Goal: Task Accomplishment & Management: Use online tool/utility

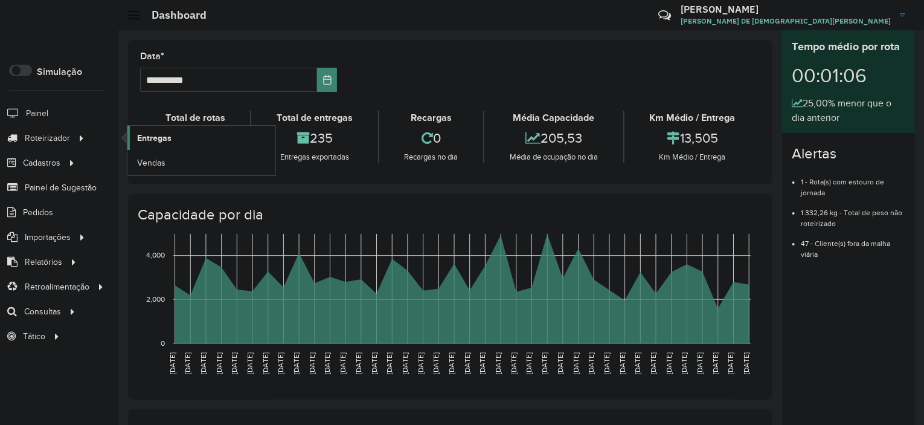
click at [147, 133] on span "Entregas" at bounding box center [154, 138] width 34 height 13
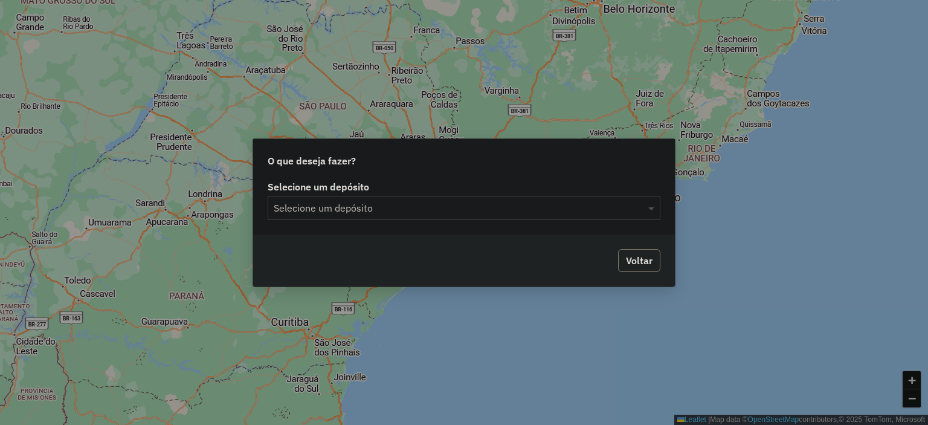
click at [475, 210] on input "text" at bounding box center [452, 208] width 356 height 15
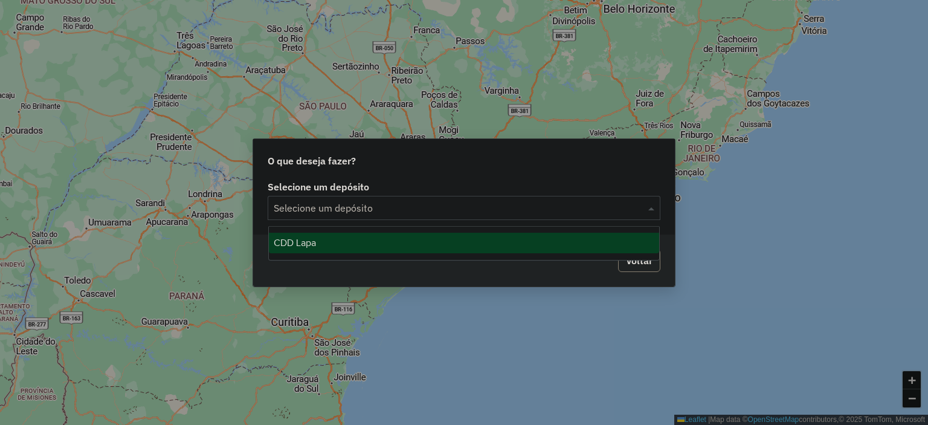
click at [369, 251] on div "CDD Lapa" at bounding box center [464, 243] width 391 height 21
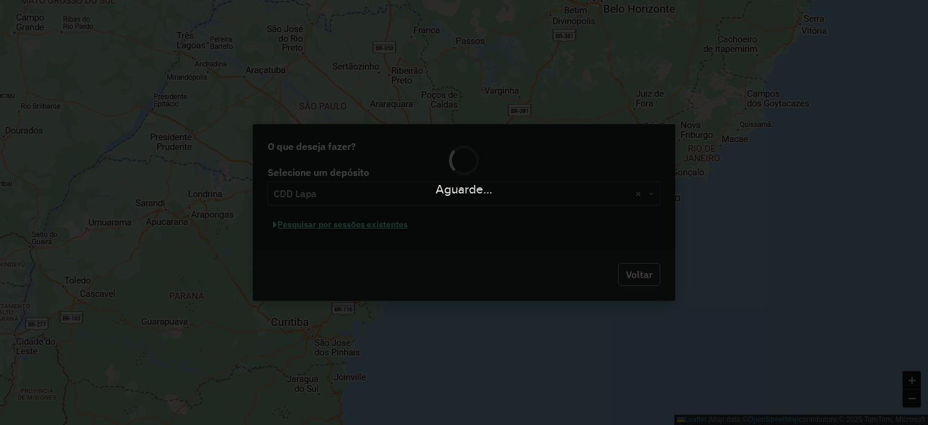
click at [392, 224] on div "Aguarde..." at bounding box center [464, 212] width 928 height 425
click at [387, 233] on div "Aguarde..." at bounding box center [464, 212] width 928 height 425
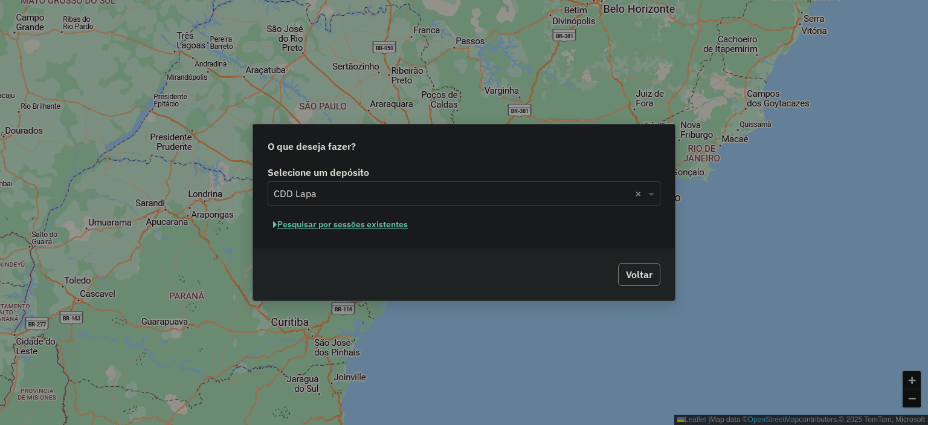
click at [381, 228] on button "Pesquisar por sessões existentes" at bounding box center [341, 224] width 146 height 19
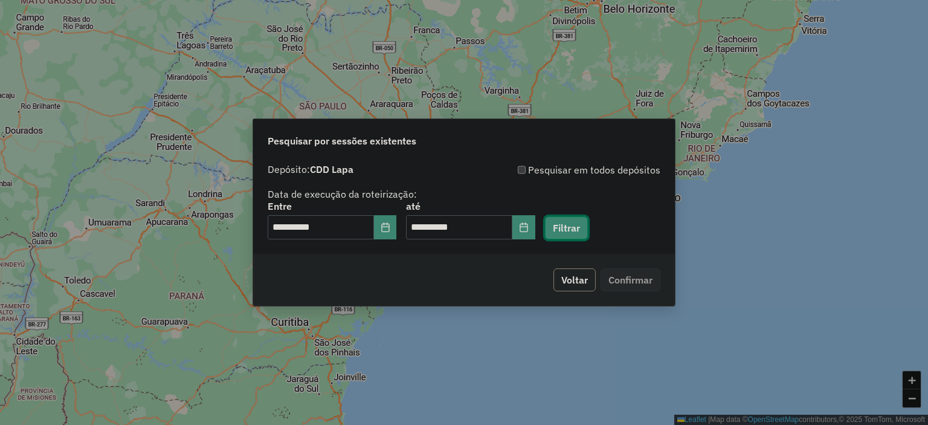
click at [578, 234] on button "Filtrar" at bounding box center [566, 227] width 43 height 23
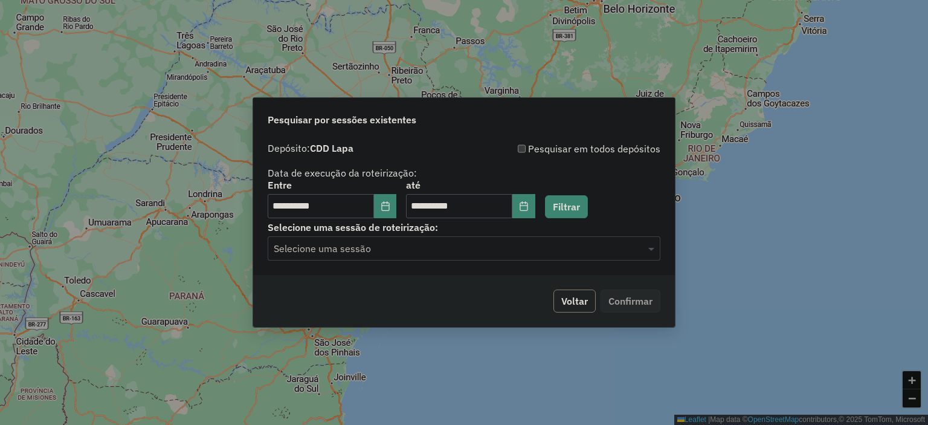
click at [365, 260] on div "Selecione uma sessão" at bounding box center [464, 248] width 393 height 24
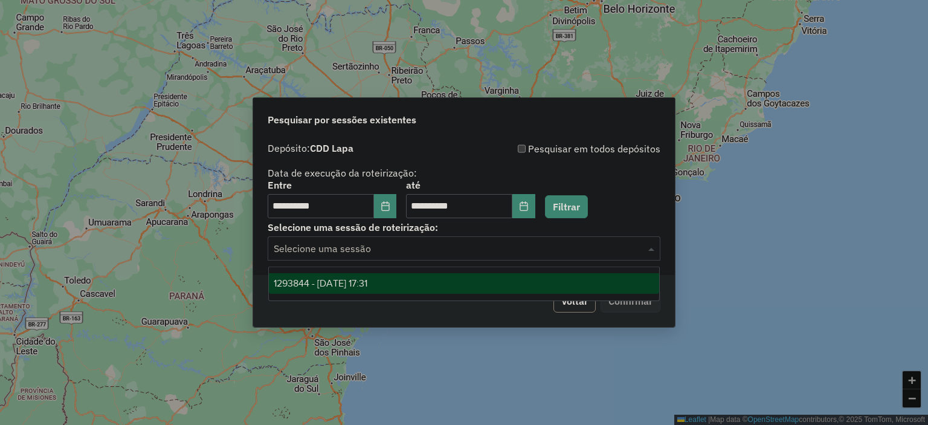
click at [362, 289] on div "1293844 - 14/10/2025 17:31" at bounding box center [464, 283] width 391 height 21
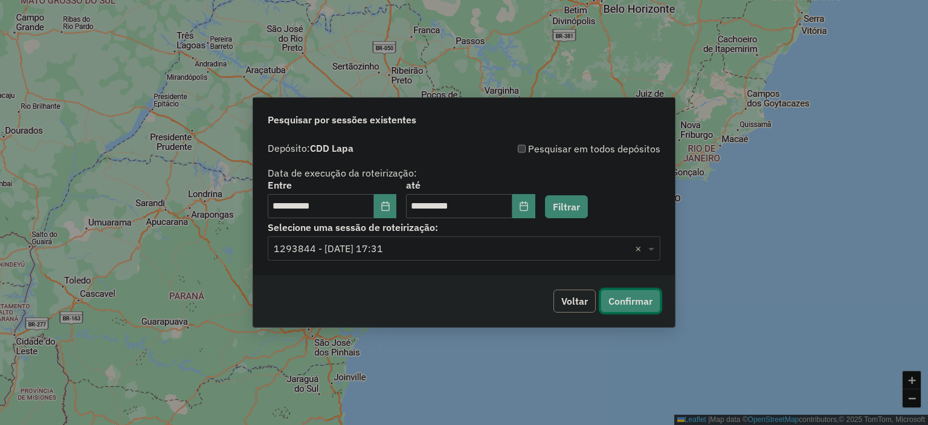
click at [624, 301] on button "Confirmar" at bounding box center [631, 300] width 60 height 23
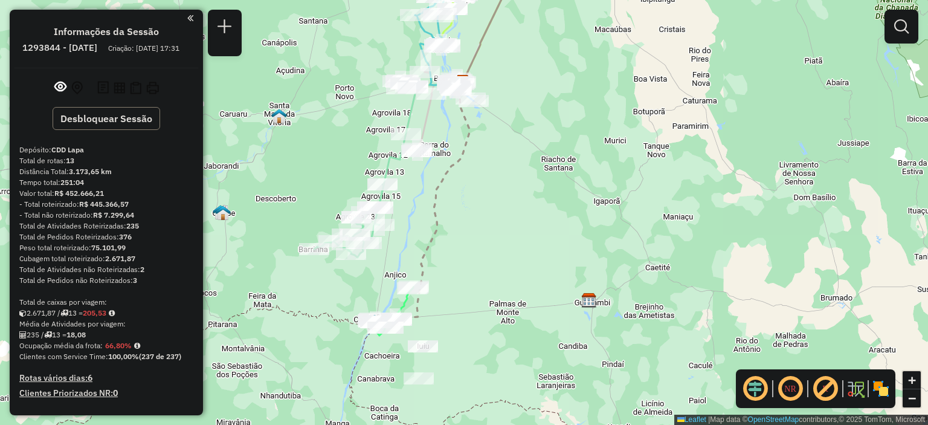
drag, startPoint x: 437, startPoint y: 343, endPoint x: 486, endPoint y: 325, distance: 51.4
click at [486, 325] on div "Janela de atendimento Grade de atendimento Capacidade Transportadoras Veículos …" at bounding box center [464, 212] width 928 height 425
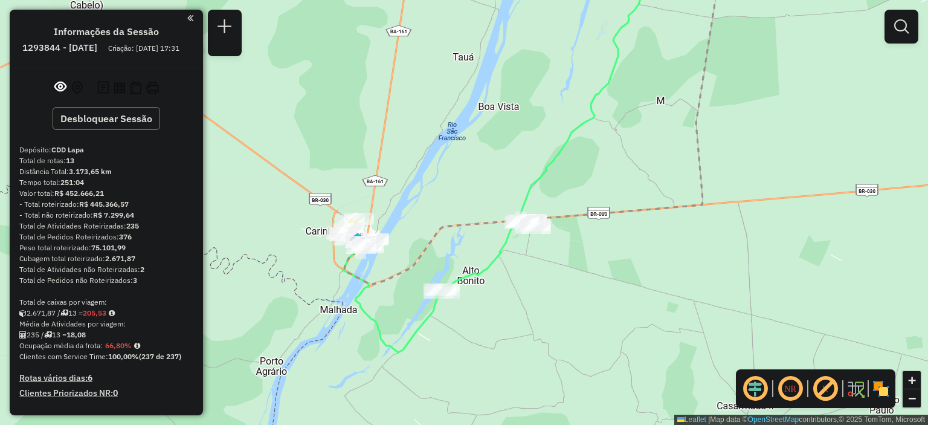
drag, startPoint x: 367, startPoint y: 308, endPoint x: 527, endPoint y: 320, distance: 159.9
click at [527, 320] on div "Janela de atendimento Grade de atendimento Capacidade Transportadoras Veículos …" at bounding box center [464, 212] width 928 height 425
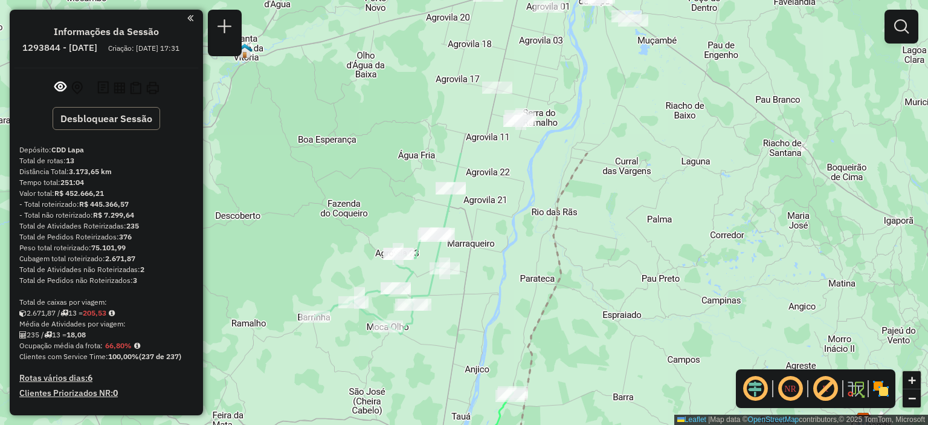
drag, startPoint x: 440, startPoint y: 147, endPoint x: 453, endPoint y: 342, distance: 195.6
click at [453, 342] on div "Janela de atendimento Grade de atendimento Capacidade Transportadoras Veículos …" at bounding box center [464, 212] width 928 height 425
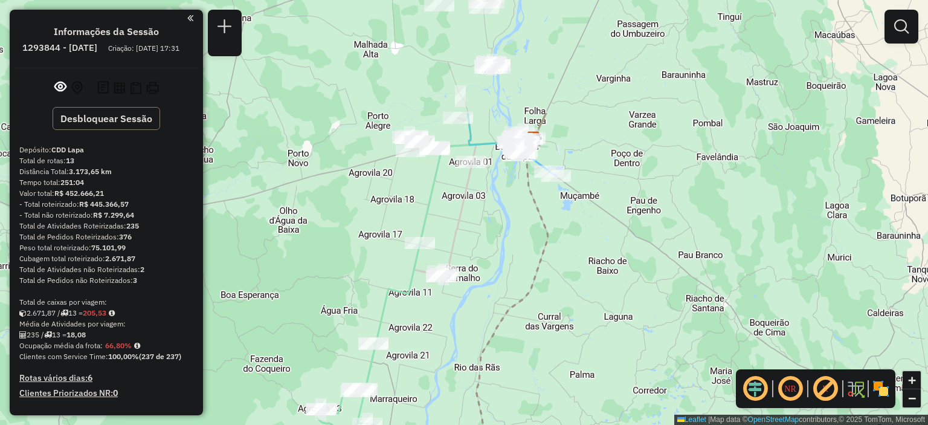
drag, startPoint x: 590, startPoint y: 168, endPoint x: 512, endPoint y: 323, distance: 173.5
click at [512, 323] on div "Janela de atendimento Grade de atendimento Capacidade Transportadoras Veículos …" at bounding box center [464, 212] width 928 height 425
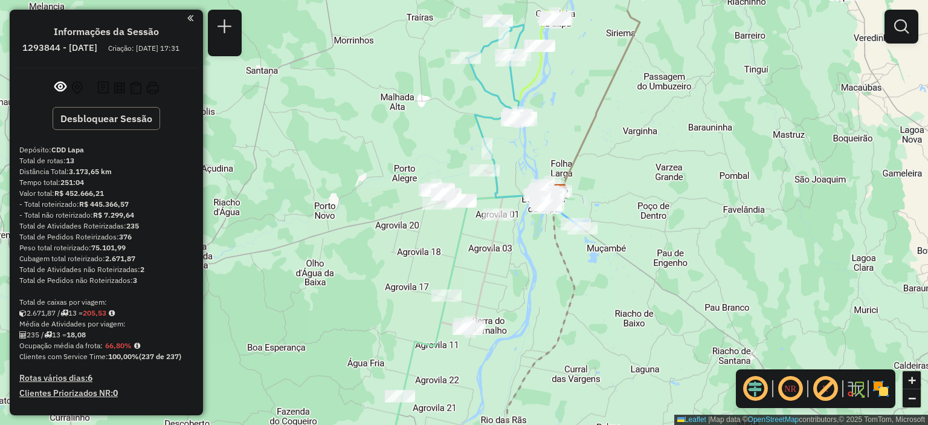
drag, startPoint x: 440, startPoint y: 201, endPoint x: 467, endPoint y: 253, distance: 58.9
click at [467, 253] on div "Janela de atendimento Grade de atendimento Capacidade Transportadoras Veículos …" at bounding box center [464, 212] width 928 height 425
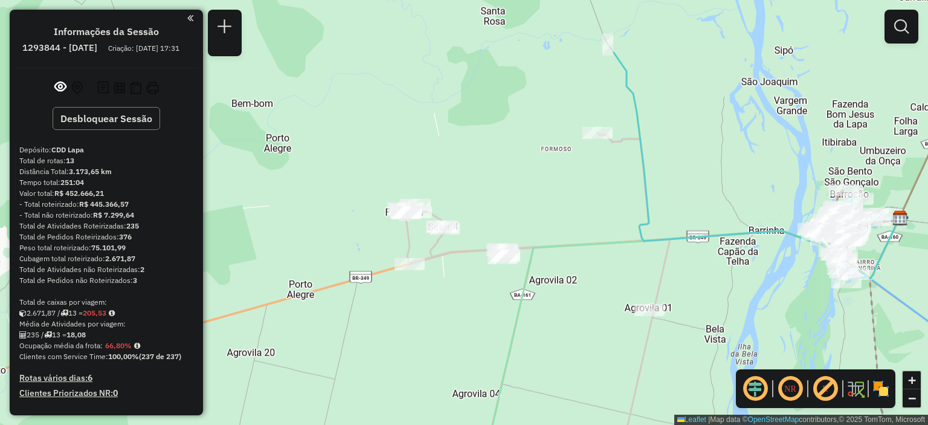
drag, startPoint x: 468, startPoint y: 193, endPoint x: 461, endPoint y: 279, distance: 86.7
click at [461, 279] on div "Janela de atendimento Grade de atendimento Capacidade Transportadoras Veículos …" at bounding box center [464, 212] width 928 height 425
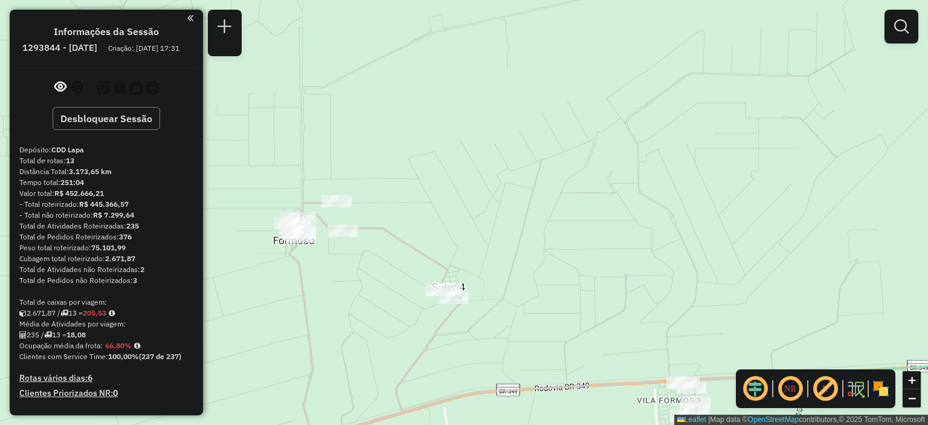
drag, startPoint x: 689, startPoint y: 169, endPoint x: 663, endPoint y: 208, distance: 46.8
click at [663, 208] on div "Janela de atendimento Grade de atendimento Capacidade Transportadoras Veículos …" at bounding box center [464, 212] width 928 height 425
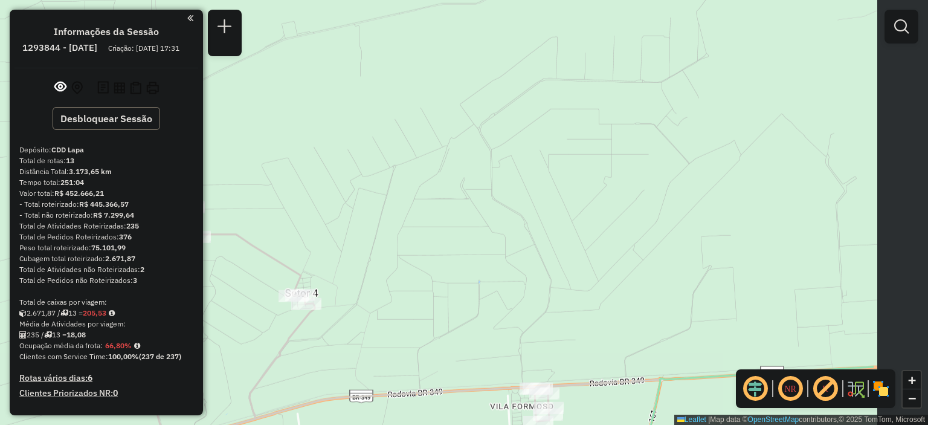
drag, startPoint x: 686, startPoint y: 205, endPoint x: 523, endPoint y: 205, distance: 163.7
click at [539, 211] on div "Janela de atendimento Grade de atendimento Capacidade Transportadoras Veículos …" at bounding box center [464, 212] width 928 height 425
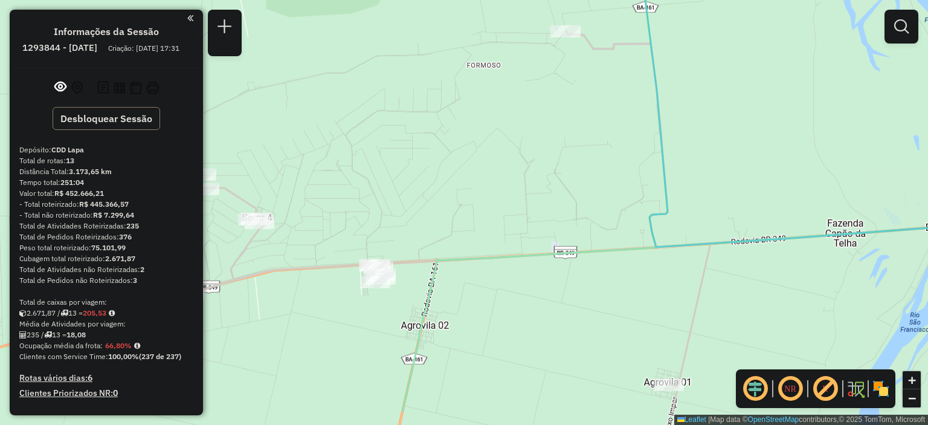
drag, startPoint x: 566, startPoint y: 277, endPoint x: 507, endPoint y: 221, distance: 81.2
click at [507, 221] on div "Janela de atendimento Grade de atendimento Capacidade Transportadoras Veículos …" at bounding box center [464, 212] width 928 height 425
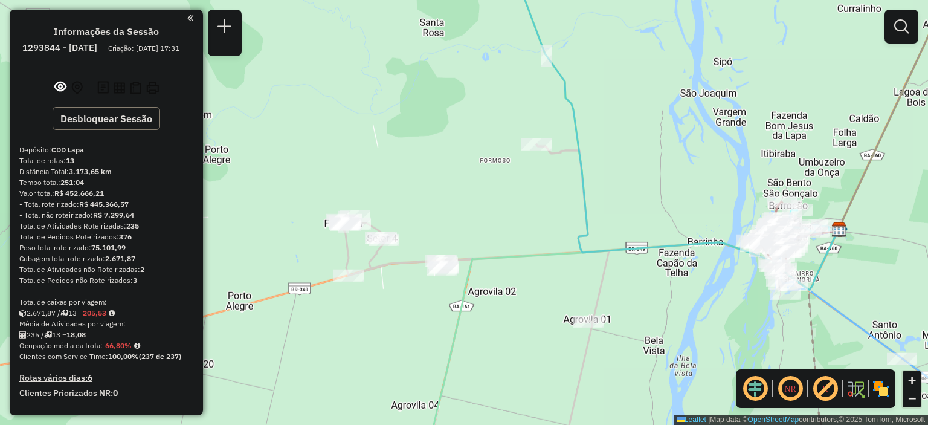
drag, startPoint x: 645, startPoint y: 131, endPoint x: 645, endPoint y: 149, distance: 18.1
click at [645, 149] on div "Janela de atendimento Grade de atendimento Capacidade Transportadoras Veículos …" at bounding box center [464, 212] width 928 height 425
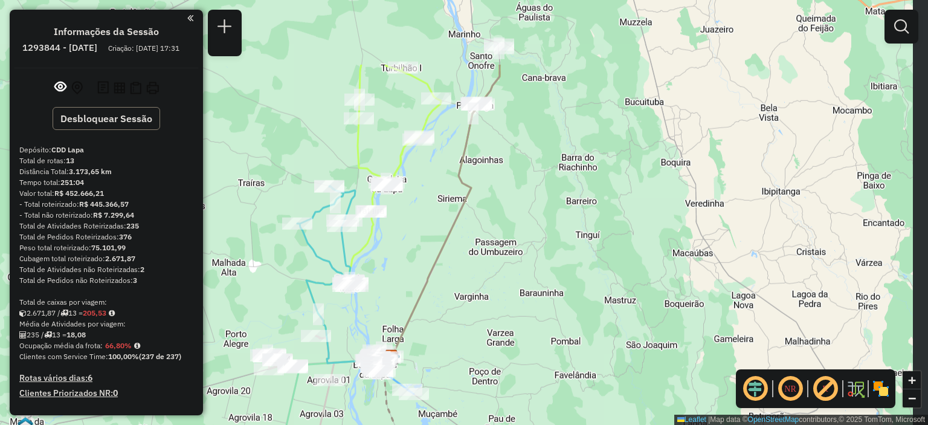
drag, startPoint x: 694, startPoint y: 149, endPoint x: 448, endPoint y: 256, distance: 267.6
click at [448, 256] on div "Janela de atendimento Grade de atendimento Capacidade Transportadoras Veículos …" at bounding box center [464, 212] width 928 height 425
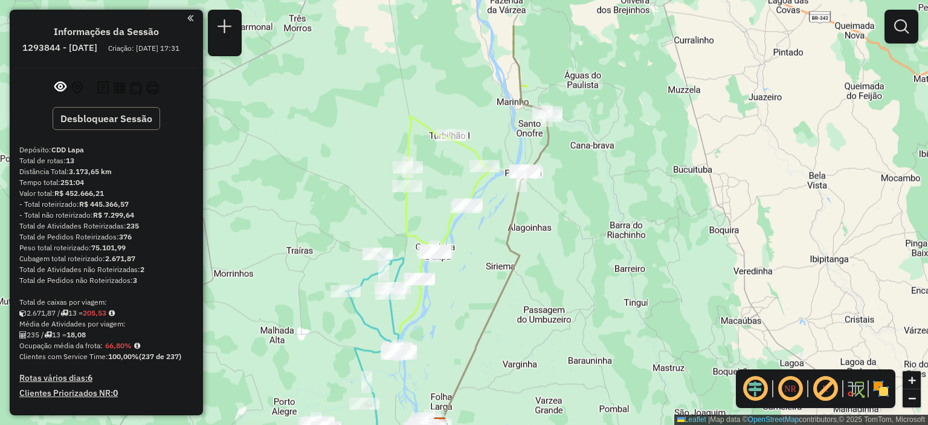
drag, startPoint x: 459, startPoint y: 309, endPoint x: 513, endPoint y: 384, distance: 91.7
click at [513, 384] on div "Janela de atendimento Grade de atendimento Capacidade Transportadoras Veículos …" at bounding box center [464, 212] width 928 height 425
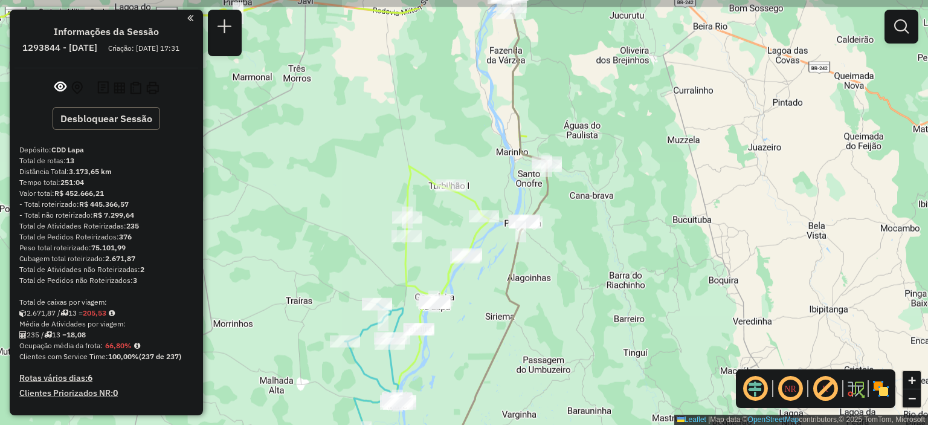
drag, startPoint x: 582, startPoint y: 213, endPoint x: 582, endPoint y: 263, distance: 50.8
click at [582, 263] on div "Janela de atendimento Grade de atendimento Capacidade Transportadoras Veículos …" at bounding box center [464, 212] width 928 height 425
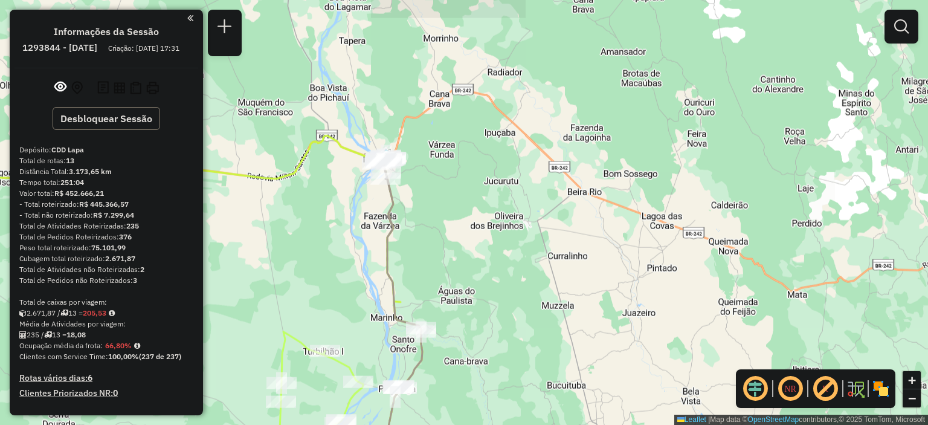
drag, startPoint x: 599, startPoint y: 224, endPoint x: 472, endPoint y: 384, distance: 204.3
click at [472, 384] on div "Janela de atendimento Grade de atendimento Capacidade Transportadoras Veículos …" at bounding box center [464, 212] width 928 height 425
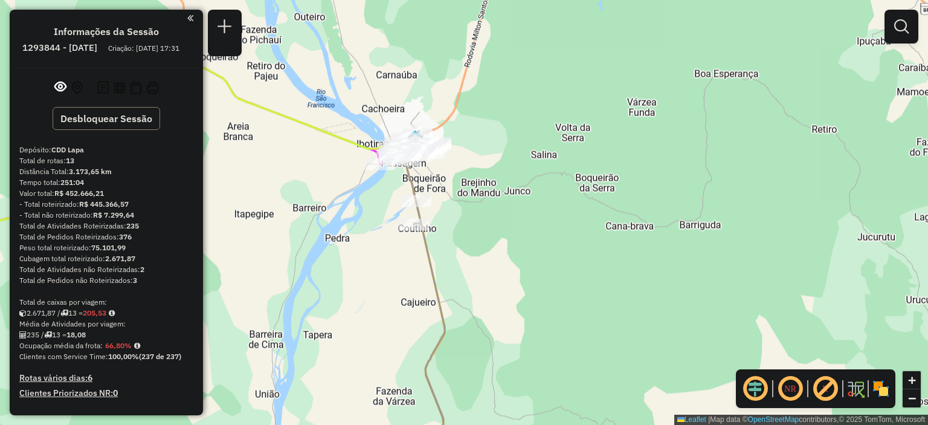
drag, startPoint x: 399, startPoint y: 121, endPoint x: 462, endPoint y: 203, distance: 103.0
click at [462, 203] on div "Janela de atendimento Grade de atendimento Capacidade Transportadoras Veículos …" at bounding box center [464, 212] width 928 height 425
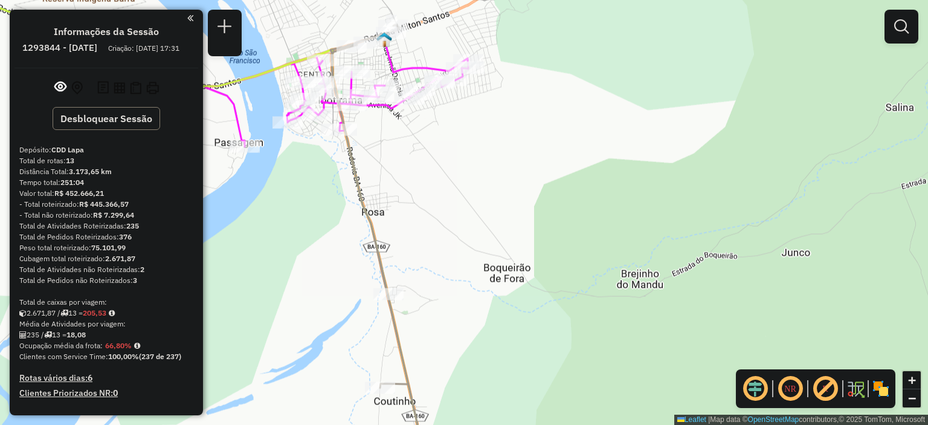
drag, startPoint x: 441, startPoint y: 141, endPoint x: 476, endPoint y: 161, distance: 40.6
click at [476, 161] on div "Janela de atendimento Grade de atendimento Capacidade Transportadoras Veículos …" at bounding box center [464, 212] width 928 height 425
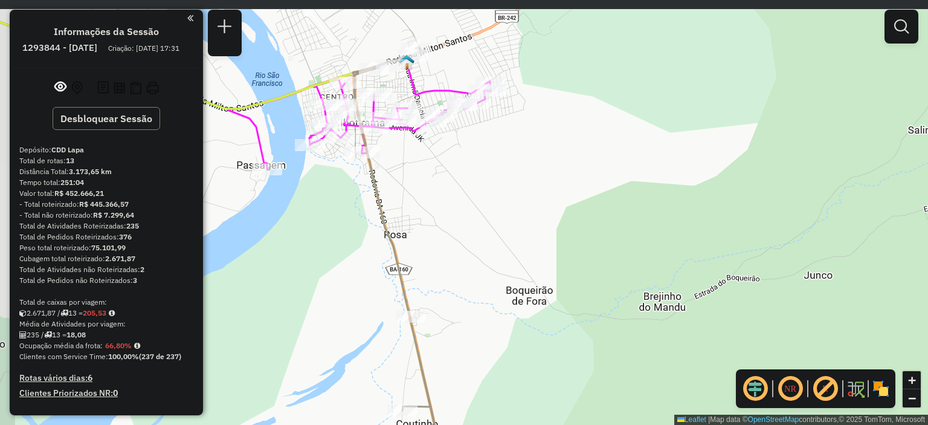
drag, startPoint x: 453, startPoint y: 177, endPoint x: 468, endPoint y: 196, distance: 24.1
click at [468, 196] on div "Janela de atendimento Grade de atendimento Capacidade Transportadoras Veículos …" at bounding box center [464, 212] width 928 height 425
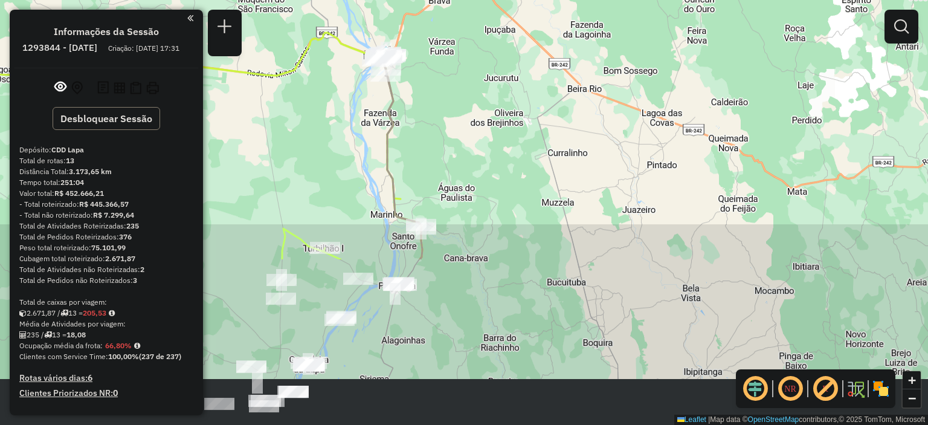
drag, startPoint x: 569, startPoint y: 252, endPoint x: 517, endPoint y: 95, distance: 164.9
click at [517, 95] on div "Janela de atendimento Grade de atendimento Capacidade Transportadoras Veículos …" at bounding box center [464, 212] width 928 height 425
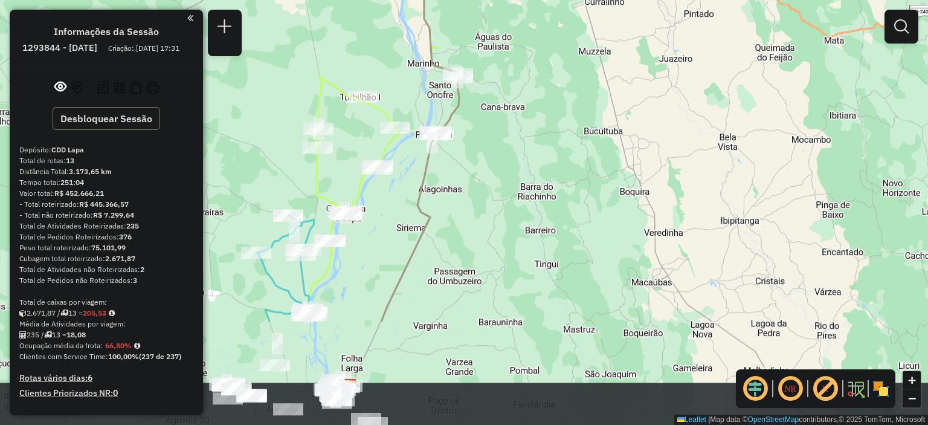
drag, startPoint x: 543, startPoint y: 322, endPoint x: 587, endPoint y: 166, distance: 162.2
click at [587, 166] on div "Janela de atendimento Grade de atendimento Capacidade Transportadoras Veículos …" at bounding box center [464, 212] width 928 height 425
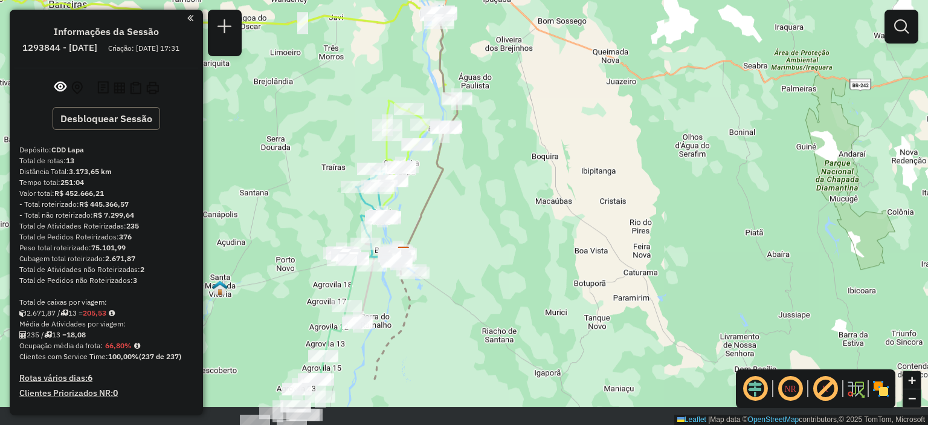
drag, startPoint x: 527, startPoint y: 314, endPoint x: 527, endPoint y: 206, distance: 107.5
click at [527, 206] on div "Janela de atendimento Grade de atendimento Capacidade Transportadoras Veículos …" at bounding box center [464, 212] width 928 height 425
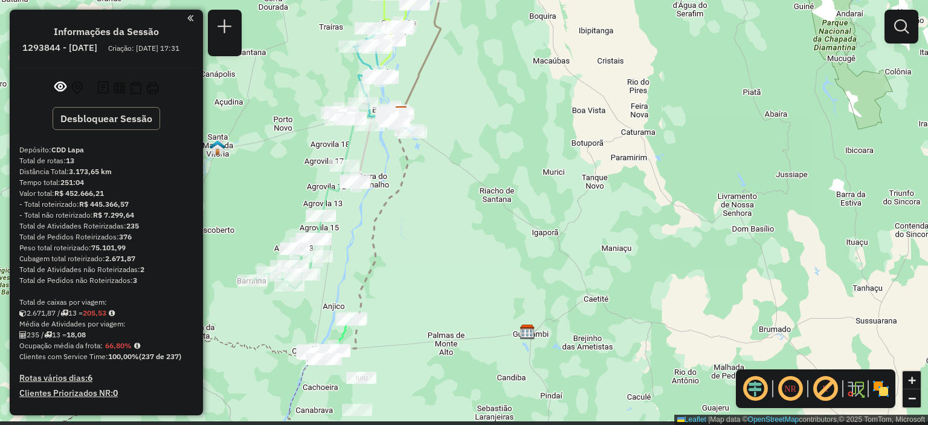
drag, startPoint x: 529, startPoint y: 298, endPoint x: 527, endPoint y: 183, distance: 114.8
click at [527, 183] on div "Janela de atendimento Grade de atendimento Capacidade Transportadoras Veículos …" at bounding box center [464, 212] width 928 height 425
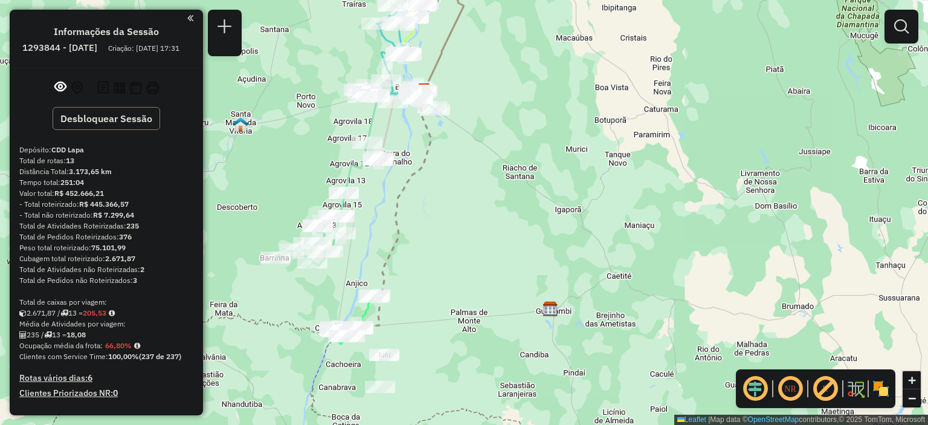
drag, startPoint x: 406, startPoint y: 335, endPoint x: 453, endPoint y: 291, distance: 64.5
click at [453, 291] on div "Janela de atendimento Grade de atendimento Capacidade Transportadoras Veículos …" at bounding box center [464, 212] width 928 height 425
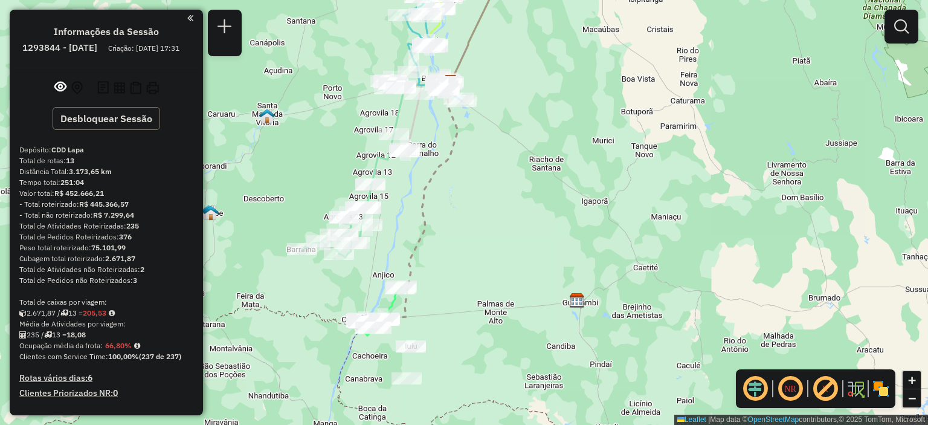
drag, startPoint x: 0, startPoint y: 0, endPoint x: 213, endPoint y: 95, distance: 233.7
click at [210, 94] on div "Janela de atendimento Grade de atendimento Capacidade Transportadoras Veículos …" at bounding box center [464, 212] width 928 height 425
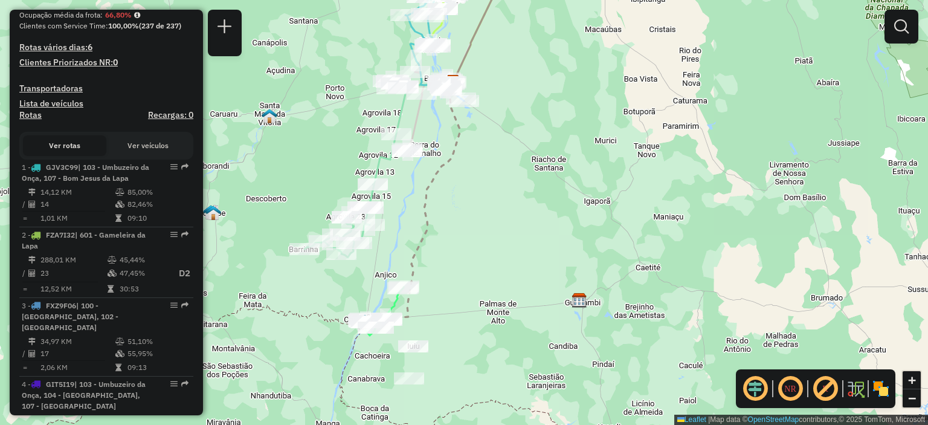
scroll to position [350, 0]
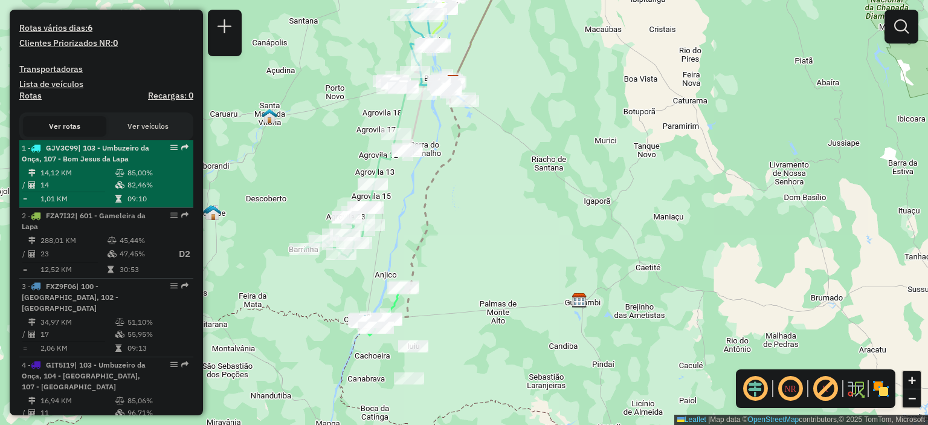
drag, startPoint x: 164, startPoint y: 158, endPoint x: 171, endPoint y: 153, distance: 8.7
click at [171, 153] on div "1 - GJV3C99 | 103 - Umbuzeiro da Onça, 107 - Bom Jesus da Lapa" at bounding box center [106, 154] width 169 height 22
select select "**********"
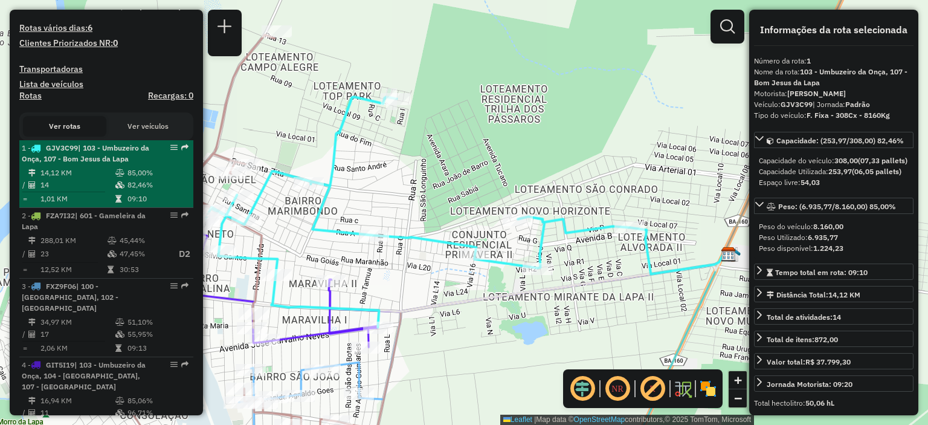
click at [170, 151] on em at bounding box center [173, 147] width 7 height 7
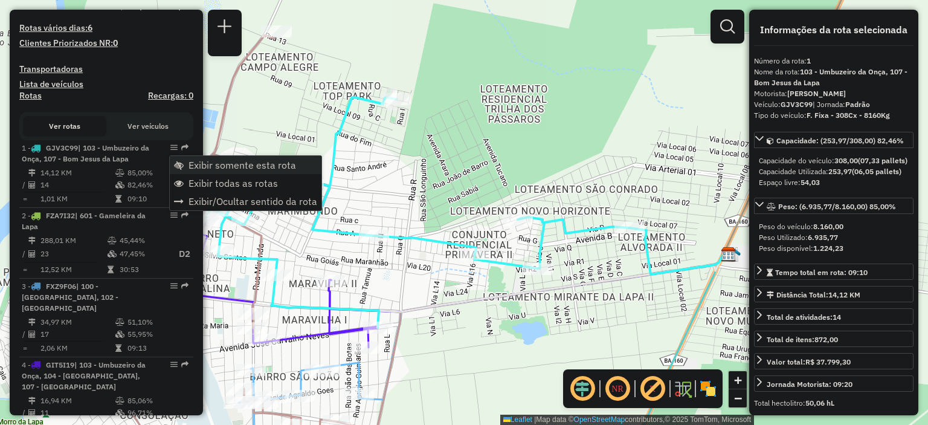
click at [181, 169] on span "Exibir somente esta rota" at bounding box center [179, 165] width 10 height 10
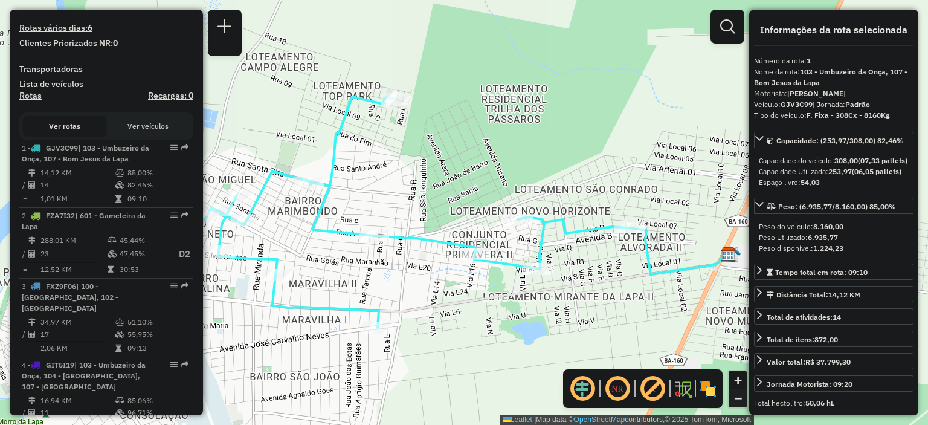
click at [740, 401] on span "−" at bounding box center [738, 397] width 8 height 15
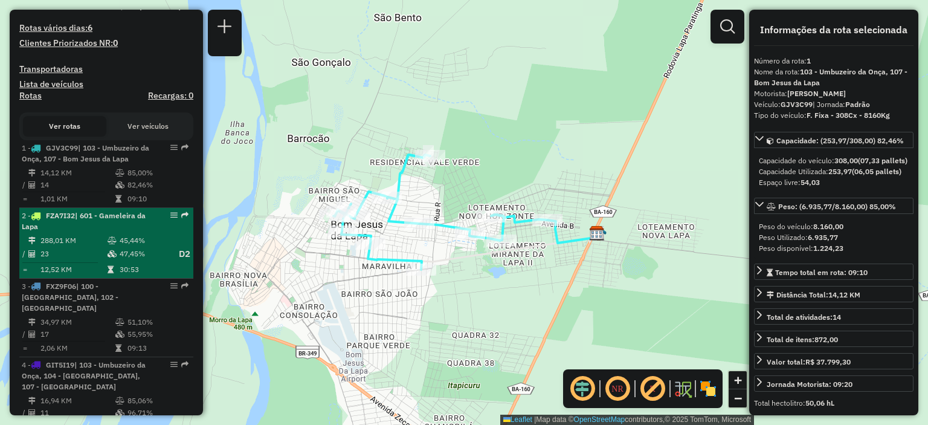
click at [91, 247] on td "288,01 KM" at bounding box center [73, 240] width 67 height 12
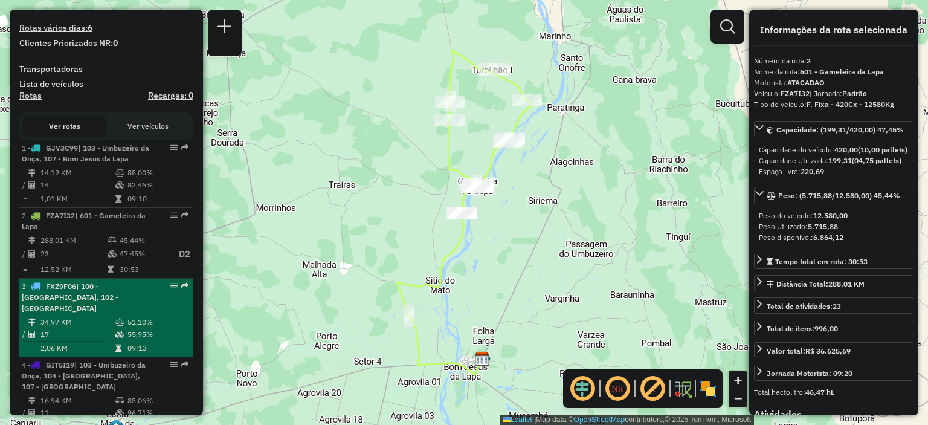
click at [70, 326] on td "34,97 KM" at bounding box center [77, 322] width 75 height 12
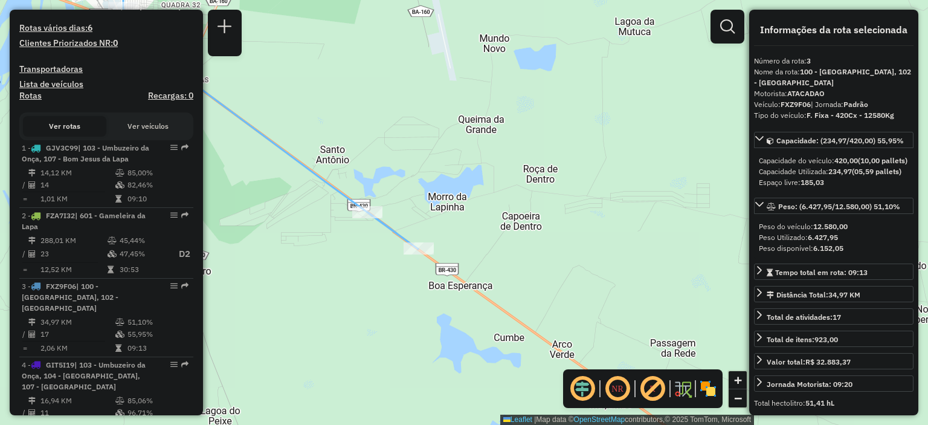
drag, startPoint x: 546, startPoint y: 225, endPoint x: 346, endPoint y: 113, distance: 229.1
click at [346, 113] on div "Janela de atendimento Grade de atendimento Capacidade Transportadoras Veículos …" at bounding box center [464, 212] width 928 height 425
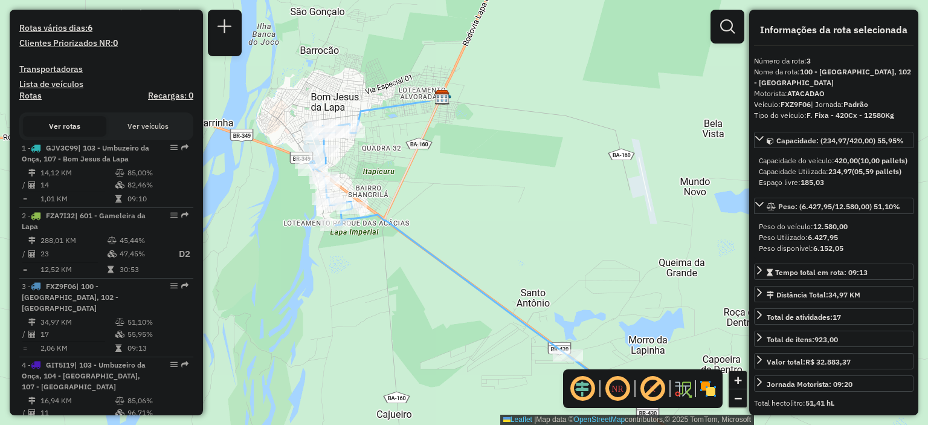
drag, startPoint x: 375, startPoint y: 124, endPoint x: 575, endPoint y: 268, distance: 246.0
click at [575, 268] on div "Janela de atendimento Grade de atendimento Capacidade Transportadoras Veículos …" at bounding box center [464, 212] width 928 height 425
click at [334, 323] on div "Janela de atendimento Grade de atendimento Capacidade Transportadoras Veículos …" at bounding box center [464, 212] width 928 height 425
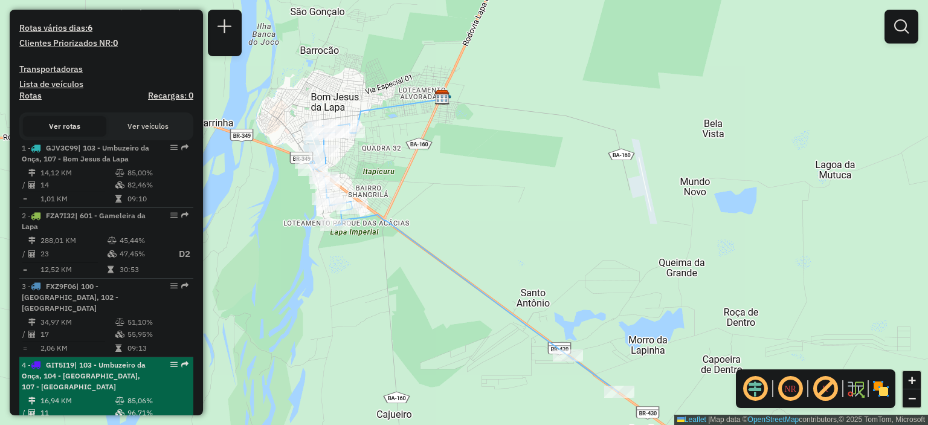
click at [88, 371] on span "| 103 - Umbuzeiro da Onça, 104 - Brasilandia, 107 - Bom Jesus da Lapa" at bounding box center [84, 375] width 124 height 31
select select "**********"
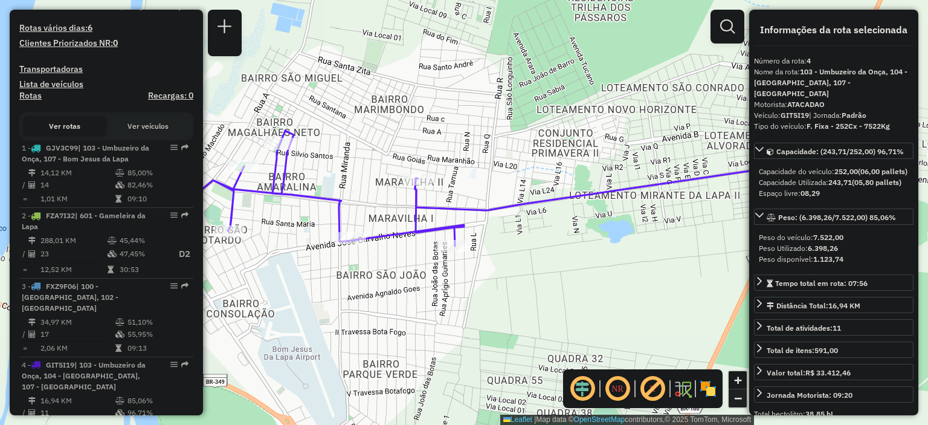
click at [743, 398] on link "−" at bounding box center [738, 398] width 18 height 18
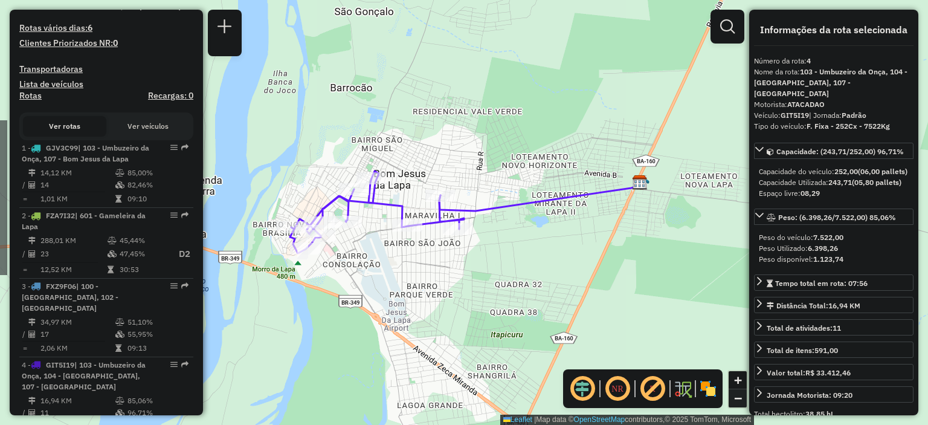
click at [742, 398] on link "−" at bounding box center [738, 398] width 18 height 18
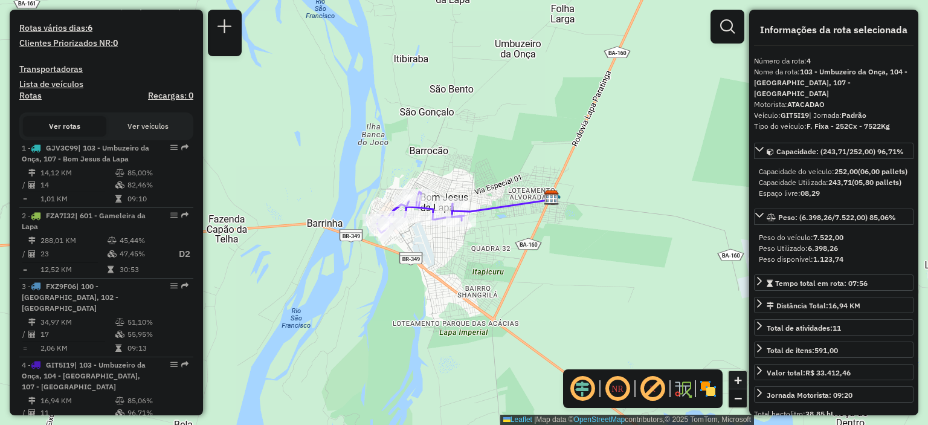
click at [732, 379] on link "+" at bounding box center [738, 380] width 18 height 18
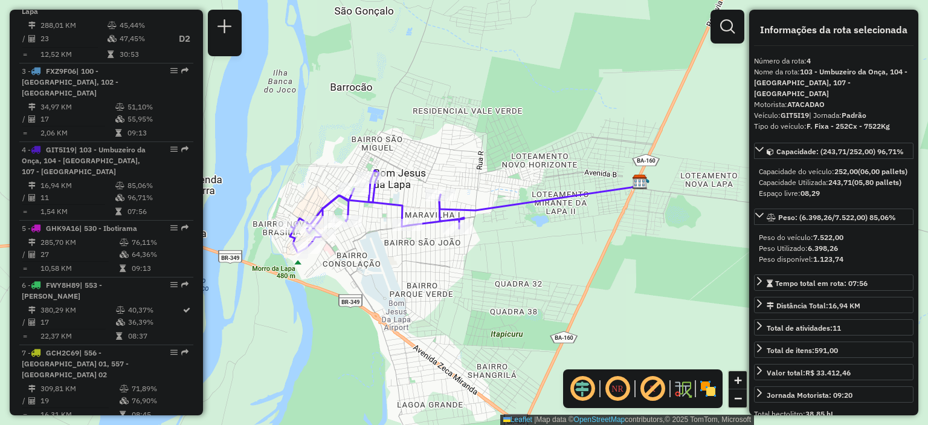
scroll to position [575, 0]
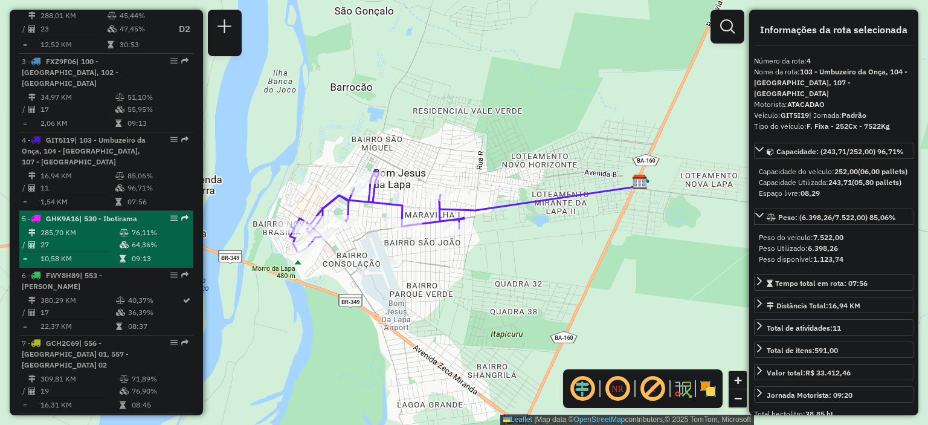
click at [61, 254] on td "10,58 KM" at bounding box center [79, 259] width 79 height 12
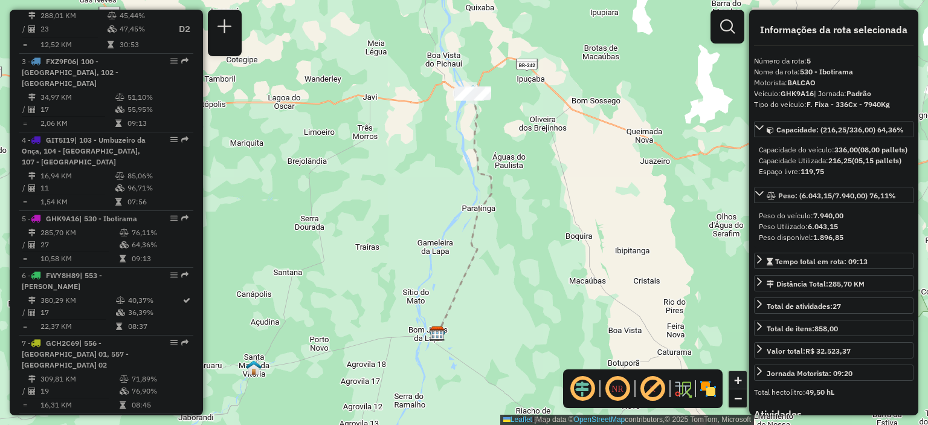
click at [742, 382] on span "+" at bounding box center [738, 379] width 8 height 15
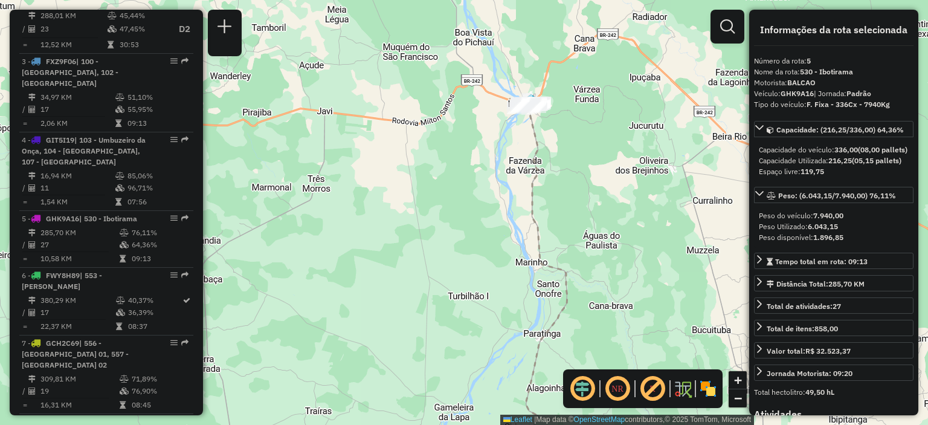
drag, startPoint x: 534, startPoint y: 65, endPoint x: 584, endPoint y: 200, distance: 144.1
click at [588, 202] on div "Janela de atendimento Grade de atendimento Capacidade Transportadoras Veículos …" at bounding box center [464, 212] width 928 height 425
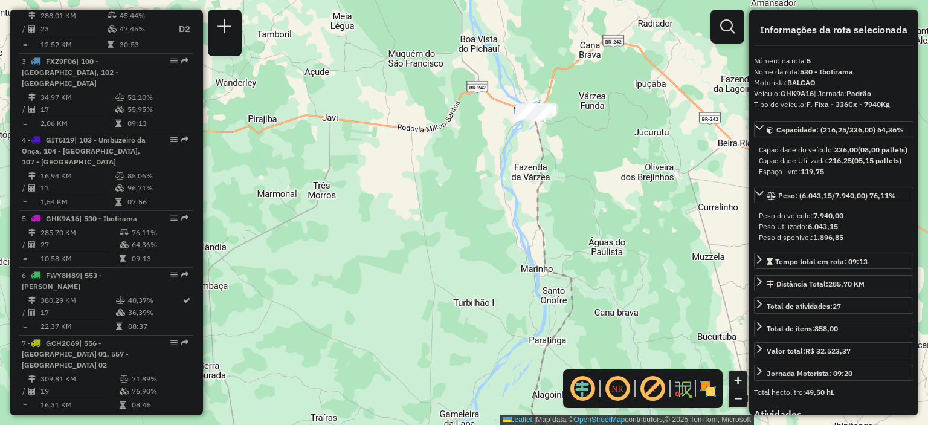
click at [738, 383] on span "+" at bounding box center [738, 379] width 8 height 15
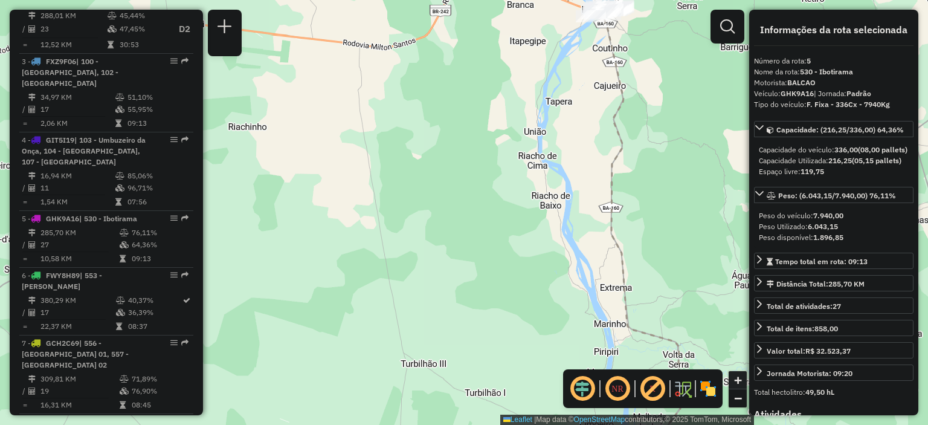
click at [737, 383] on span "+" at bounding box center [738, 379] width 8 height 15
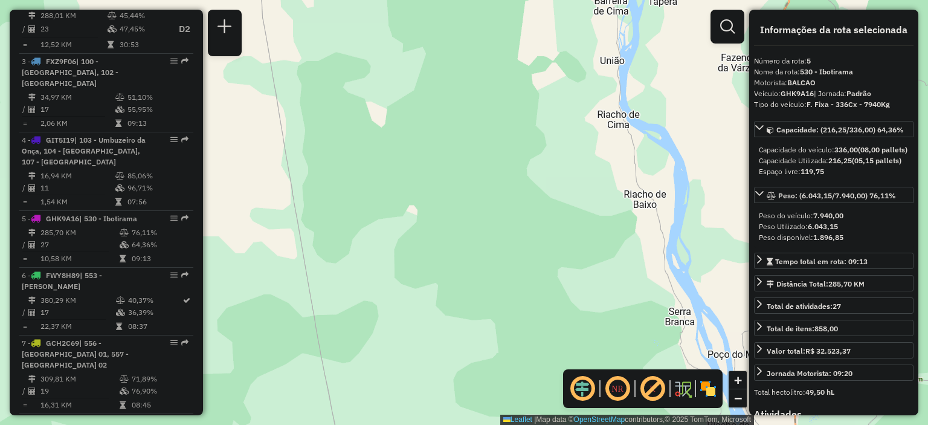
drag, startPoint x: 684, startPoint y: 136, endPoint x: 740, endPoint y: 222, distance: 102.7
click at [740, 222] on div "Janela de atendimento Grade de atendimento Capacidade Transportadoras Veículos …" at bounding box center [464, 212] width 928 height 425
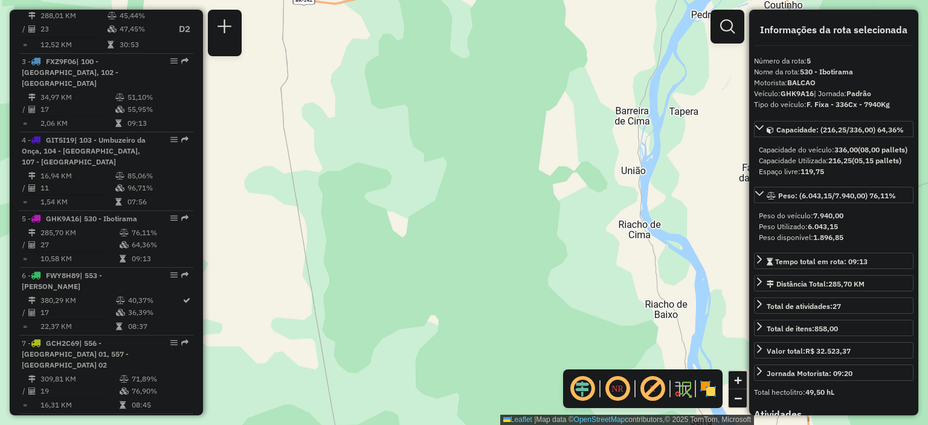
drag, startPoint x: 710, startPoint y: 81, endPoint x: 677, endPoint y: 118, distance: 49.6
click at [679, 117] on div "Janela de atendimento Grade de atendimento Capacidade Transportadoras Veículos …" at bounding box center [464, 212] width 928 height 425
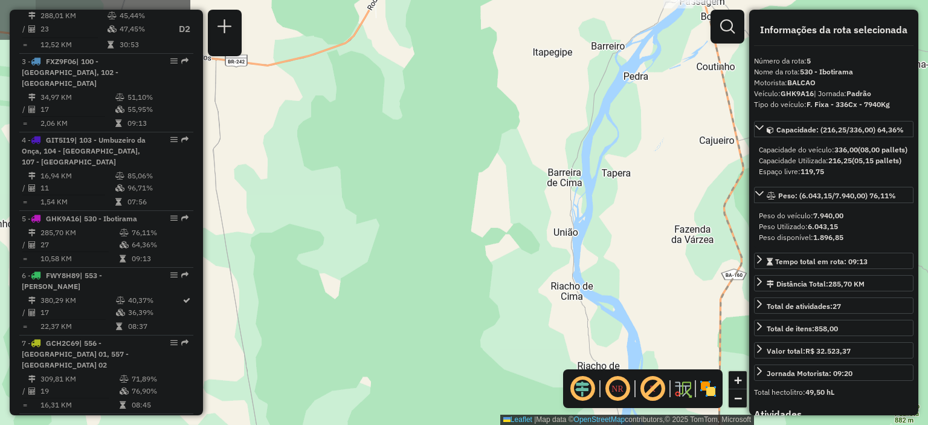
drag, startPoint x: 696, startPoint y: 71, endPoint x: 630, endPoint y: 130, distance: 89.0
click at [630, 130] on div "Janela de atendimento Grade de atendimento Capacidade Transportadoras Veículos …" at bounding box center [464, 212] width 928 height 425
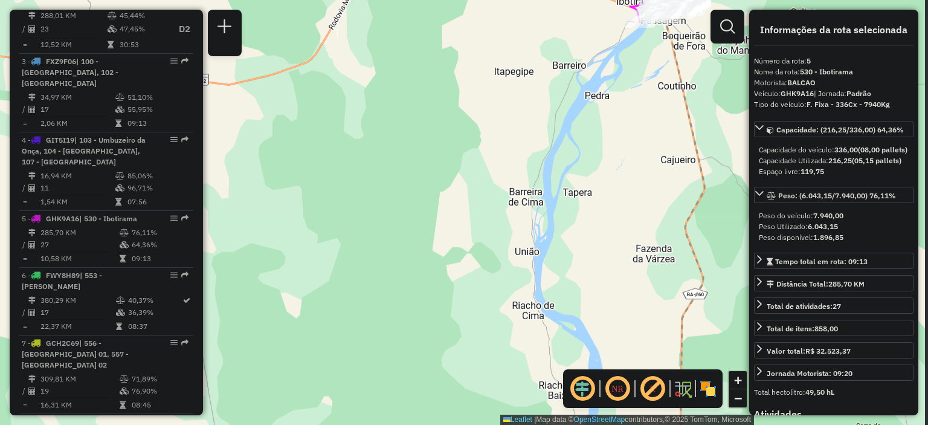
drag, startPoint x: 629, startPoint y: 130, endPoint x: 558, endPoint y: 189, distance: 92.3
click at [562, 181] on div "Janela de atendimento Grade de atendimento Capacidade Transportadoras Veículos …" at bounding box center [464, 212] width 928 height 425
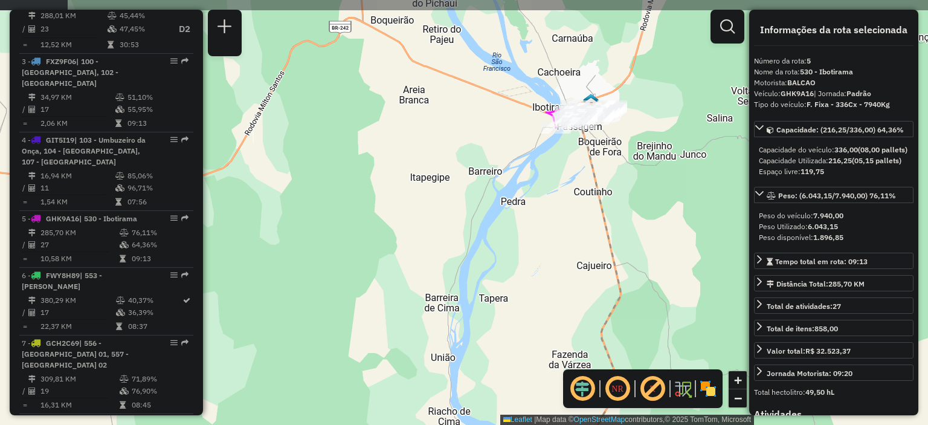
drag, startPoint x: 690, startPoint y: 59, endPoint x: 627, endPoint y: 137, distance: 101.0
click at [627, 137] on div "Janela de atendimento Grade de atendimento Capacidade Transportadoras Veículos …" at bounding box center [464, 212] width 928 height 425
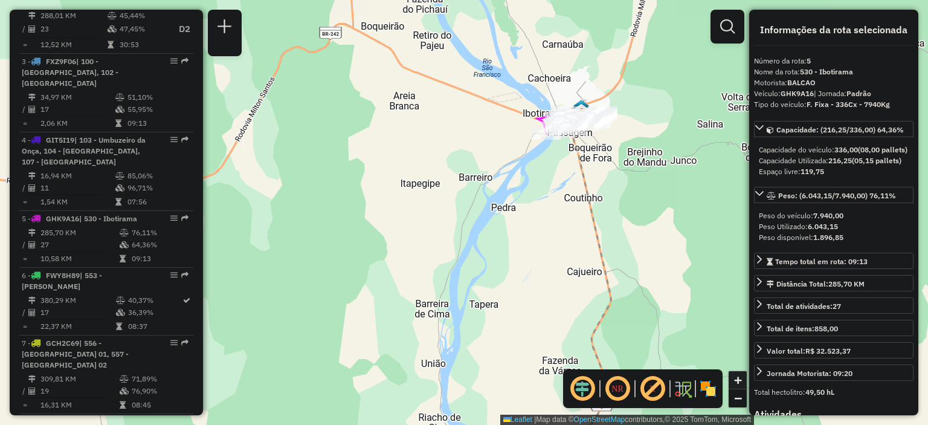
click at [740, 376] on span "+" at bounding box center [738, 379] width 8 height 15
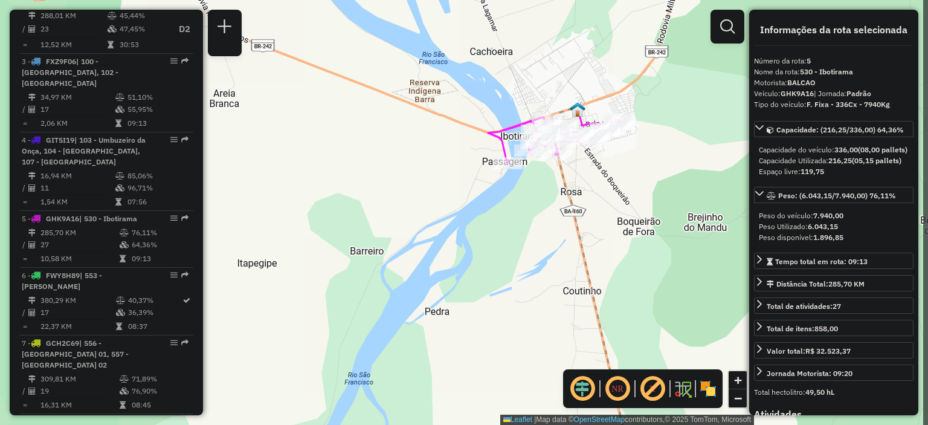
drag, startPoint x: 718, startPoint y: 88, endPoint x: 596, endPoint y: 200, distance: 166.3
click at [596, 200] on div "Janela de atendimento Grade de atendimento Capacidade Transportadoras Veículos …" at bounding box center [464, 212] width 928 height 425
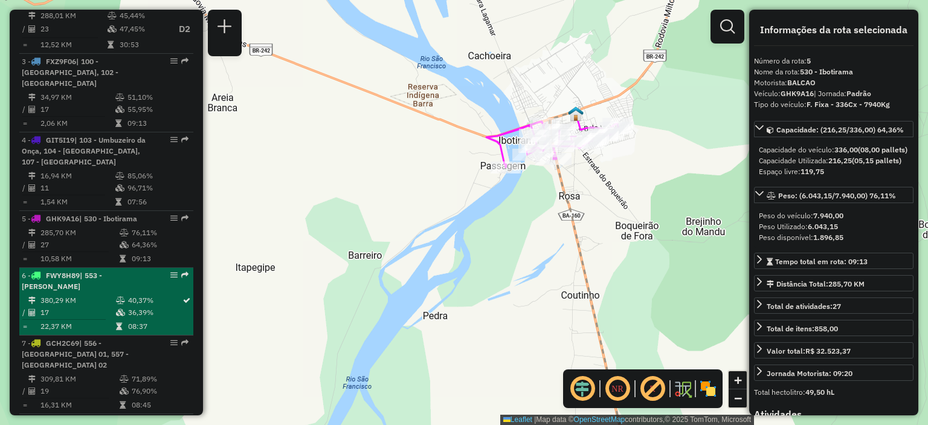
click at [70, 306] on td "17" at bounding box center [78, 312] width 76 height 12
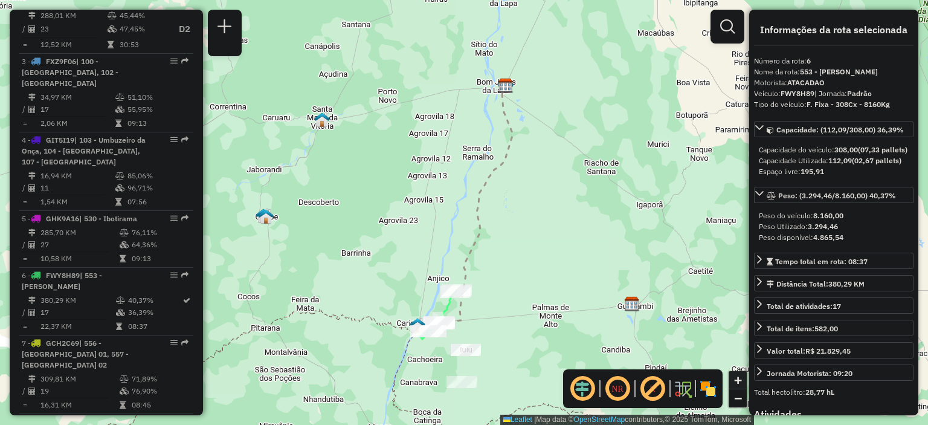
click at [734, 381] on span "+" at bounding box center [738, 379] width 8 height 15
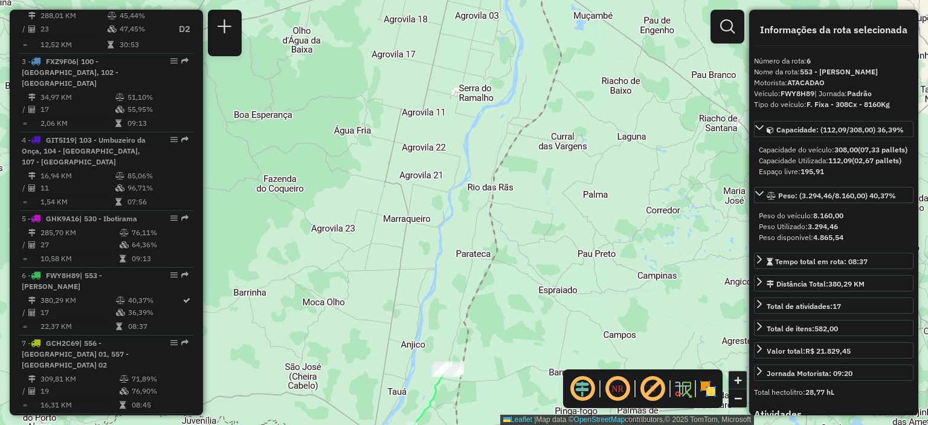
click at [734, 381] on span "+" at bounding box center [738, 379] width 8 height 15
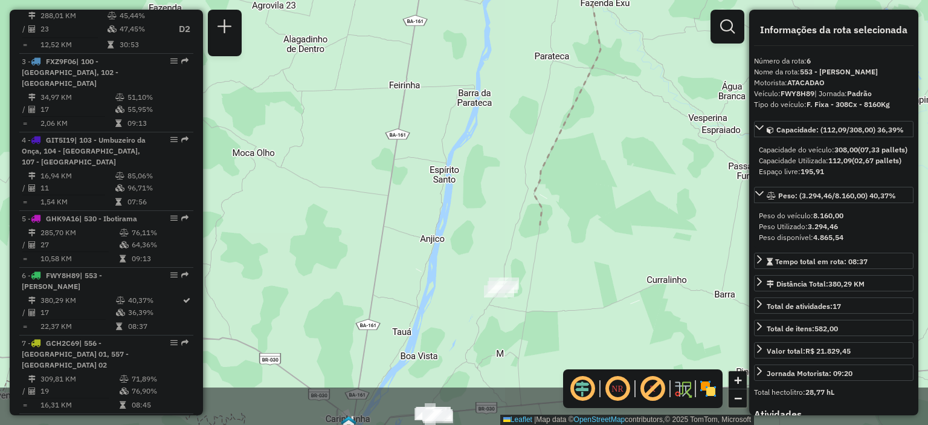
drag, startPoint x: 474, startPoint y: 327, endPoint x: 544, endPoint y: 89, distance: 248.2
click at [544, 89] on div "Janela de atendimento Grade de atendimento Capacidade Transportadoras Veículos …" at bounding box center [464, 212] width 928 height 425
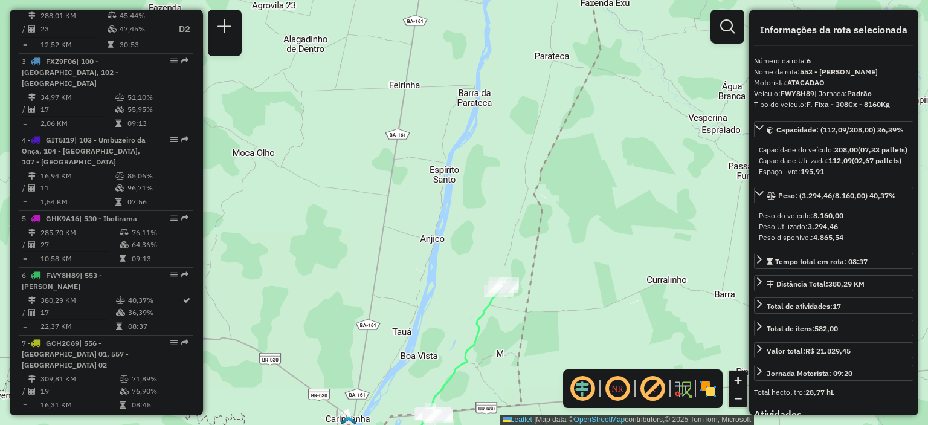
click at [522, 327] on icon at bounding box center [471, 201] width 259 height 487
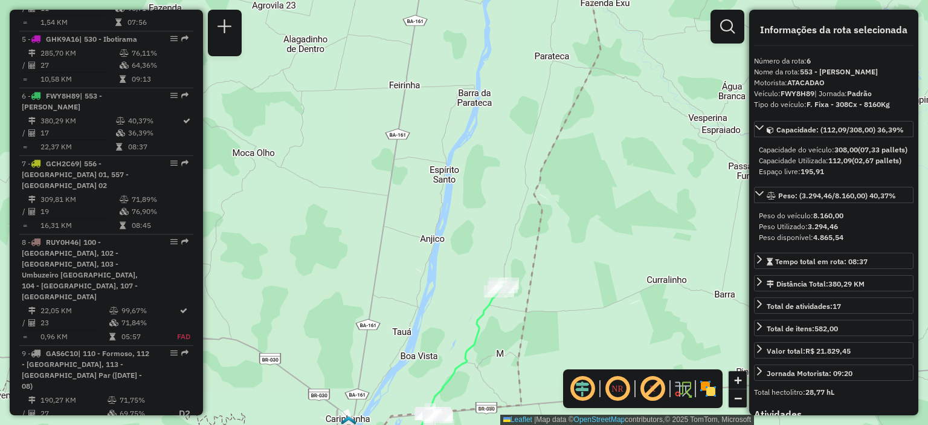
scroll to position [831, 0]
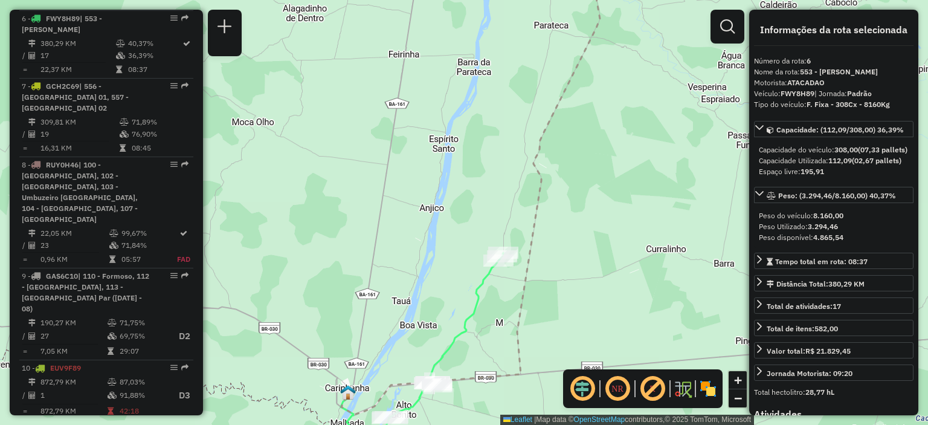
drag, startPoint x: 552, startPoint y: 316, endPoint x: 550, endPoint y: 257, distance: 58.6
click at [551, 284] on div "Janela de atendimento Grade de atendimento Capacidade Transportadoras Veículos …" at bounding box center [464, 212] width 928 height 425
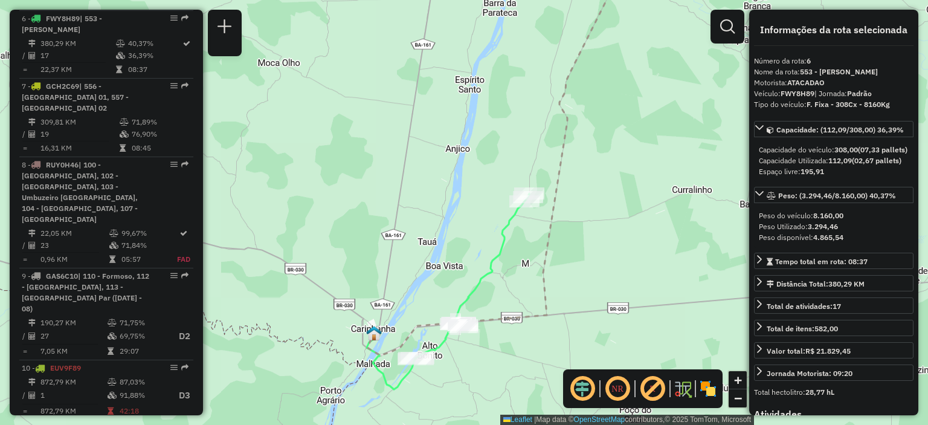
drag, startPoint x: 483, startPoint y: 339, endPoint x: 508, endPoint y: 281, distance: 63.3
click at [508, 281] on div "Janela de atendimento Grade de atendimento Capacidade Transportadoras Veículos …" at bounding box center [464, 212] width 928 height 425
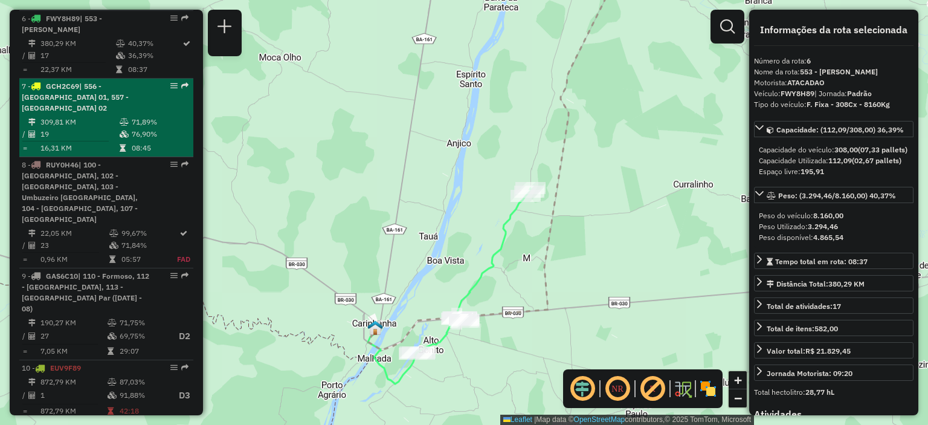
click at [112, 116] on td "309,81 KM" at bounding box center [79, 122] width 79 height 12
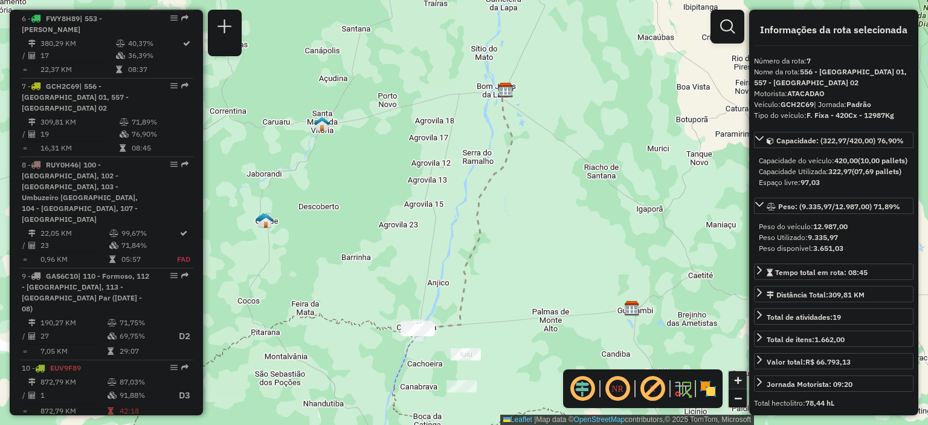
click at [738, 378] on span "+" at bounding box center [738, 379] width 8 height 15
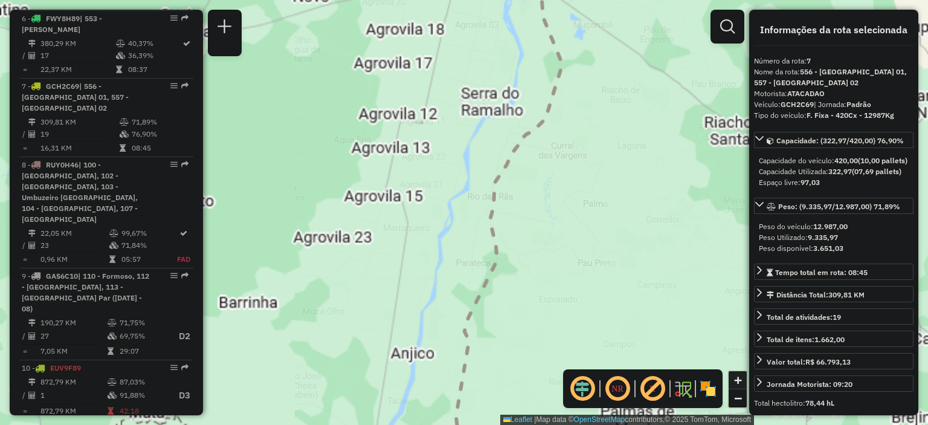
click at [738, 378] on span "+" at bounding box center [738, 379] width 8 height 15
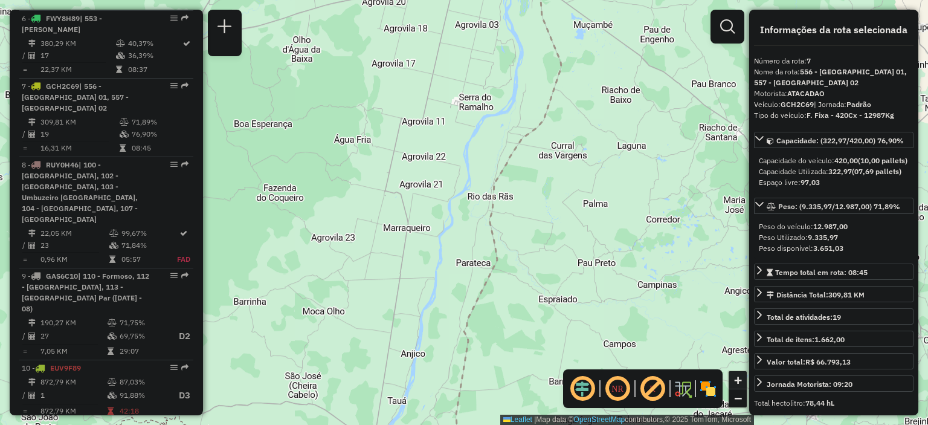
click at [737, 378] on span "+" at bounding box center [738, 379] width 8 height 15
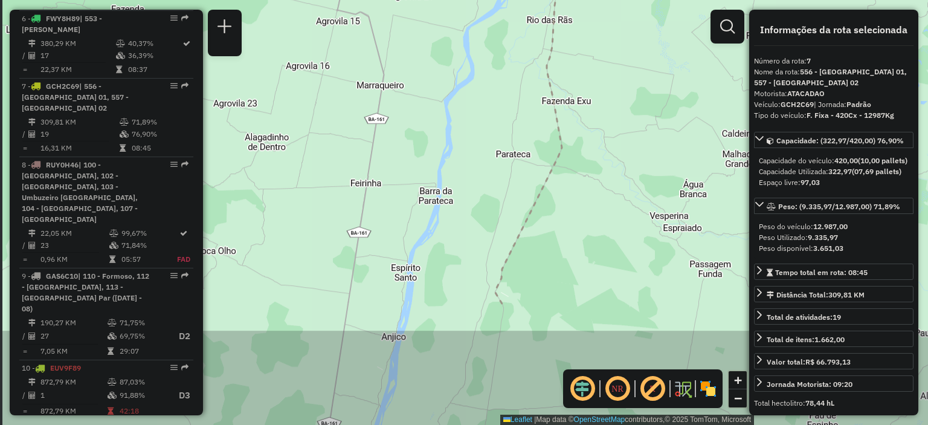
drag, startPoint x: 488, startPoint y: 306, endPoint x: 519, endPoint y: 144, distance: 165.4
click at [519, 143] on div "Janela de atendimento Grade de atendimento Capacidade Transportadoras Veículos …" at bounding box center [464, 212] width 928 height 425
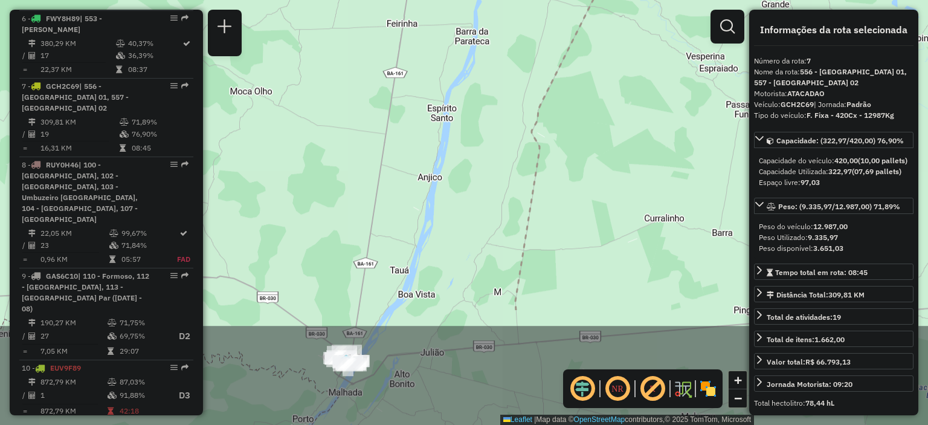
drag, startPoint x: 474, startPoint y: 260, endPoint x: 519, endPoint y: 82, distance: 184.3
click at [519, 82] on div "Janela de atendimento Grade de atendimento Capacidade Transportadoras Veículos …" at bounding box center [464, 212] width 928 height 425
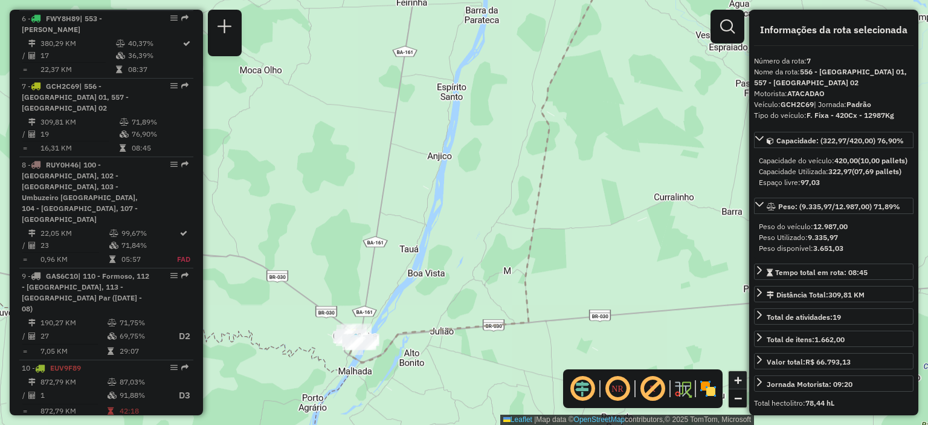
click at [746, 382] on link "+" at bounding box center [738, 380] width 18 height 18
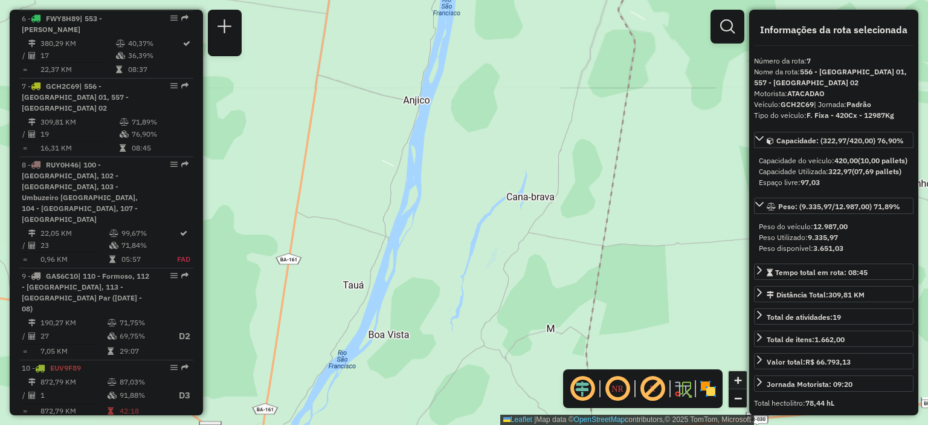
click at [746, 382] on link "+" at bounding box center [738, 380] width 18 height 18
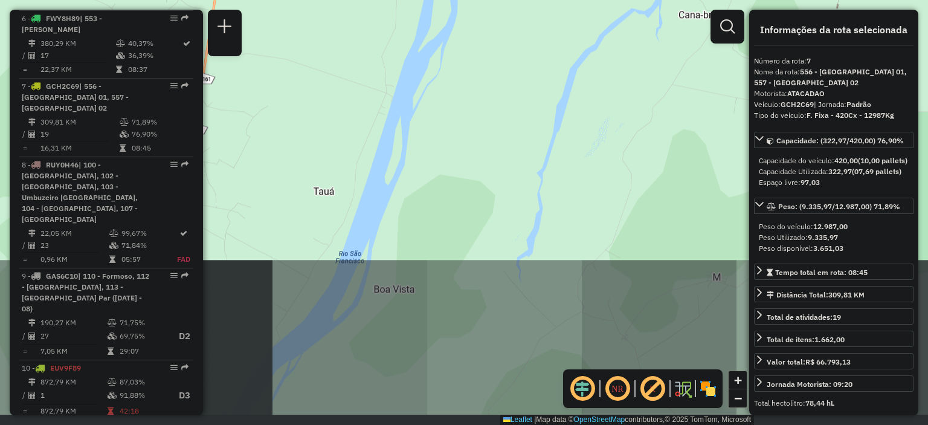
drag, startPoint x: 387, startPoint y: 299, endPoint x: 500, endPoint y: 109, distance: 221.3
click at [500, 108] on div "Janela de atendimento Grade de atendimento Capacidade Transportadoras Veículos …" at bounding box center [464, 212] width 928 height 425
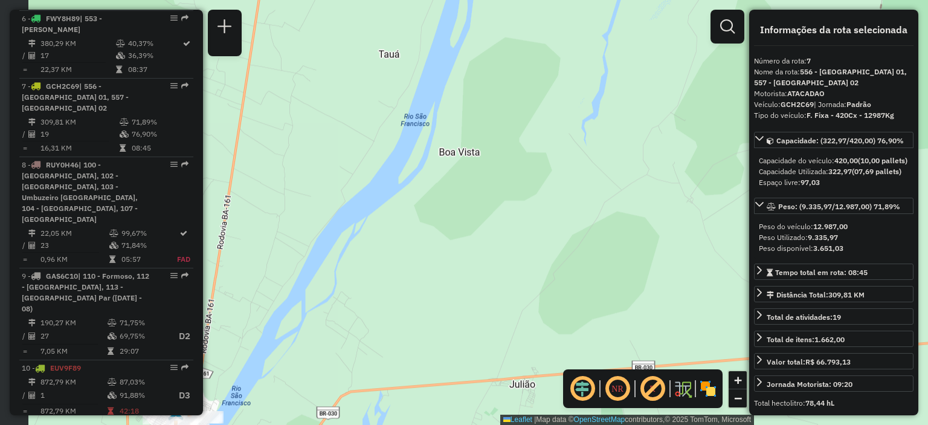
drag, startPoint x: 469, startPoint y: 224, endPoint x: 541, endPoint y: 158, distance: 97.5
click at [539, 164] on div "Janela de atendimento Grade de atendimento Capacidade Transportadoras Veículos …" at bounding box center [464, 212] width 928 height 425
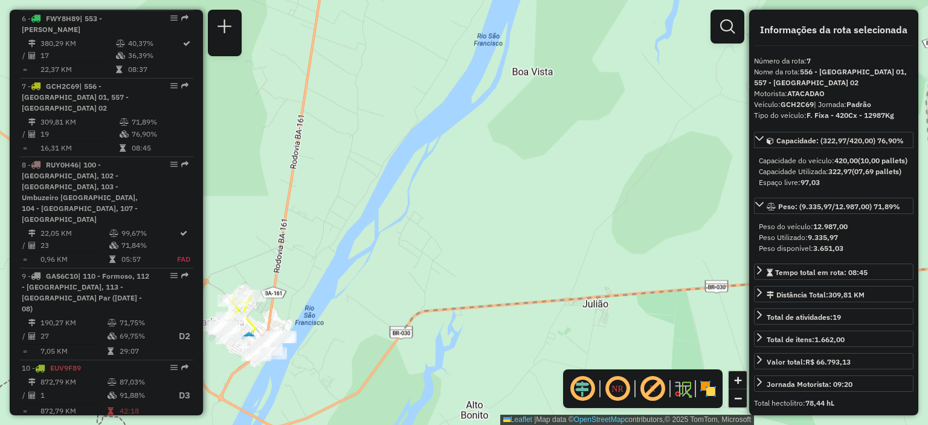
drag, startPoint x: 440, startPoint y: 301, endPoint x: 481, endPoint y: 156, distance: 150.1
click at [481, 156] on div "Janela de atendimento Grade de atendimento Capacidade Transportadoras Veículos …" at bounding box center [464, 212] width 928 height 425
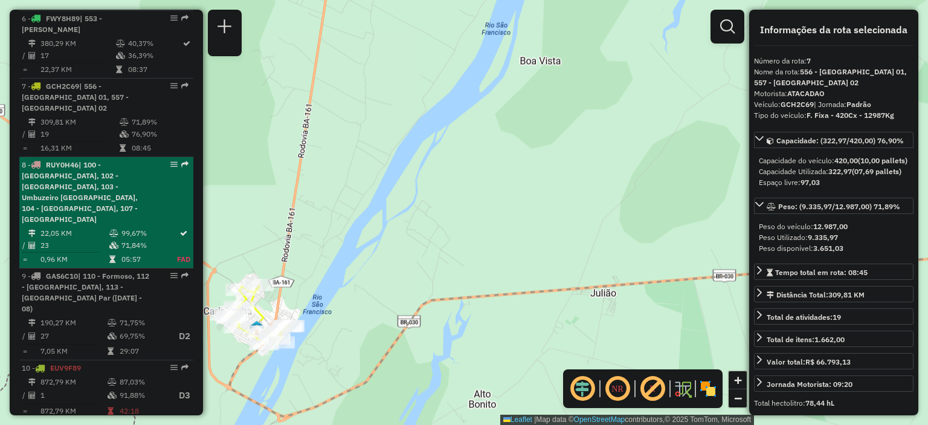
click at [75, 164] on span "| 100 - Lagoa Grande, 102 - Amaralina, 103 - Umbuzeiro da Onça, 104 - Brasiland…" at bounding box center [80, 191] width 116 height 63
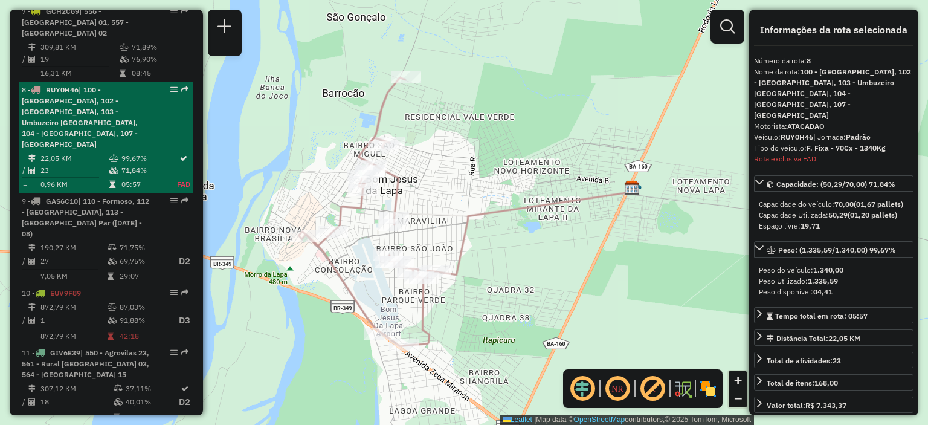
scroll to position [956, 0]
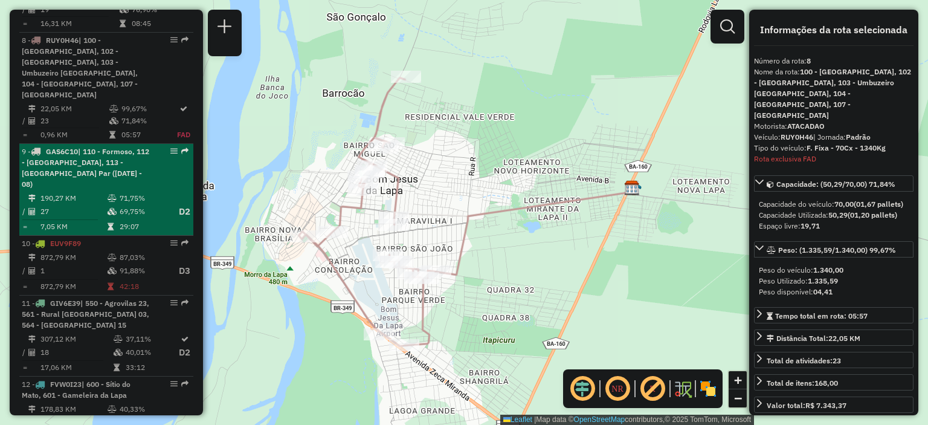
click at [94, 147] on span "| 110 - Formoso, 112 - Serra do Ramalho, 113 - Agrovilla Par (02 - 04 - 06 - 08)" at bounding box center [85, 168] width 127 height 42
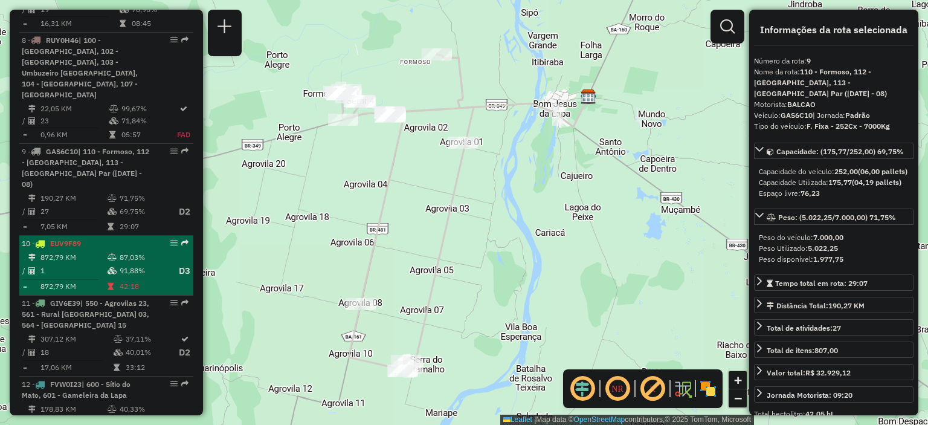
click at [119, 251] on td "87,03%" at bounding box center [143, 257] width 48 height 12
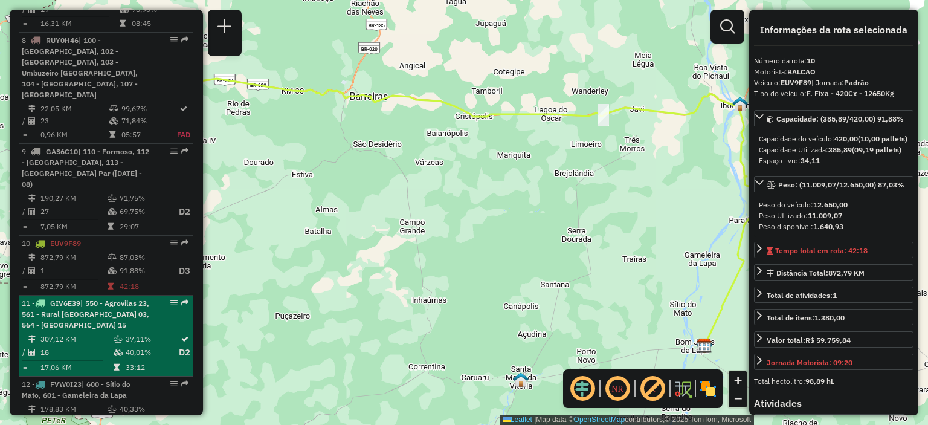
click at [80, 298] on div "11 - GIV6E39 | 550 - Agrovilas 23, 561 - Rural Carinhanha 03, 564 - Agrovilas 15" at bounding box center [86, 314] width 128 height 33
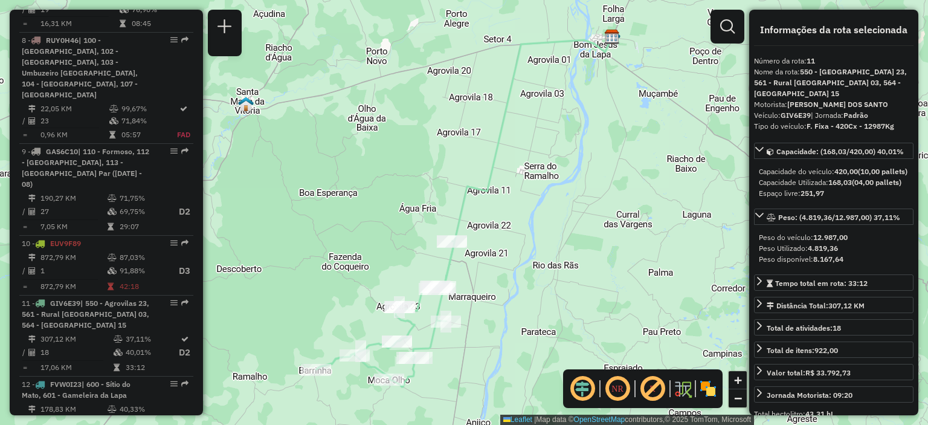
click at [198, 376] on div "Informações da Sessão 1293844 - 14/10/2025 Criação: 13/10/2025 17:31 Desbloquea…" at bounding box center [106, 212] width 193 height 405
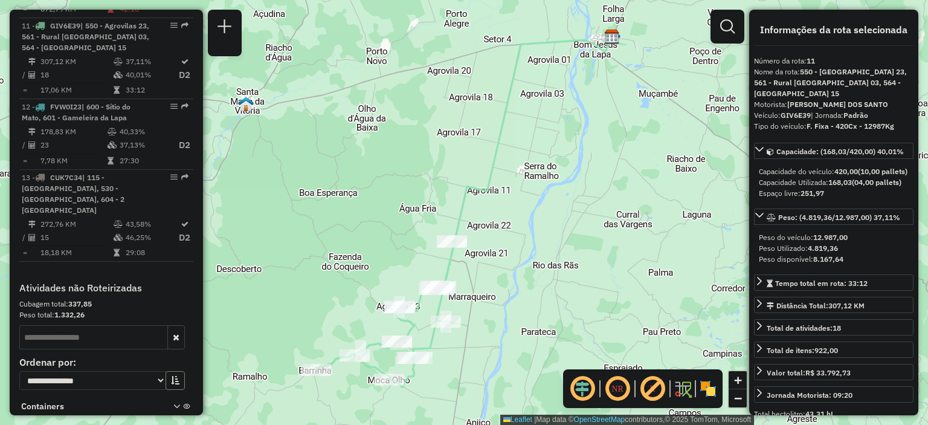
scroll to position [878, 0]
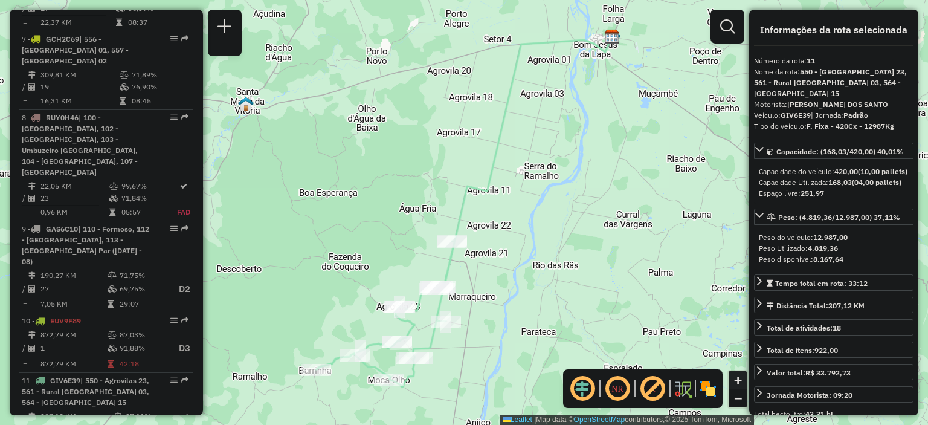
click at [734, 384] on span "+" at bounding box center [738, 379] width 8 height 15
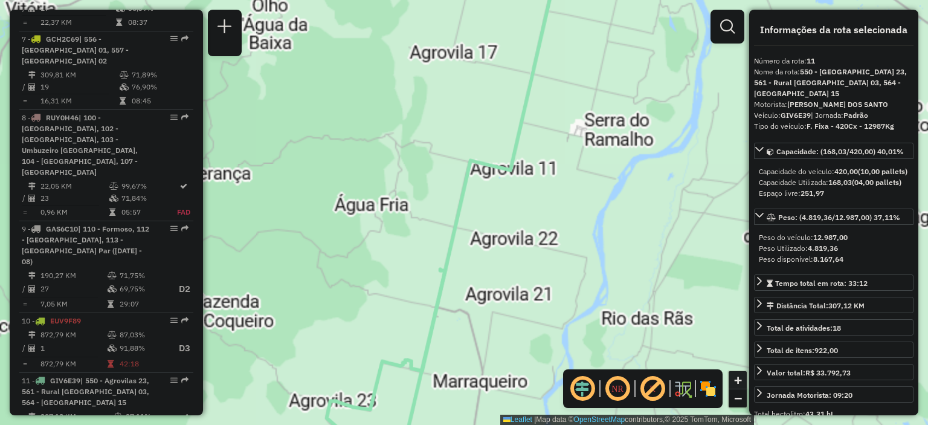
click at [734, 384] on span "+" at bounding box center [738, 379] width 8 height 15
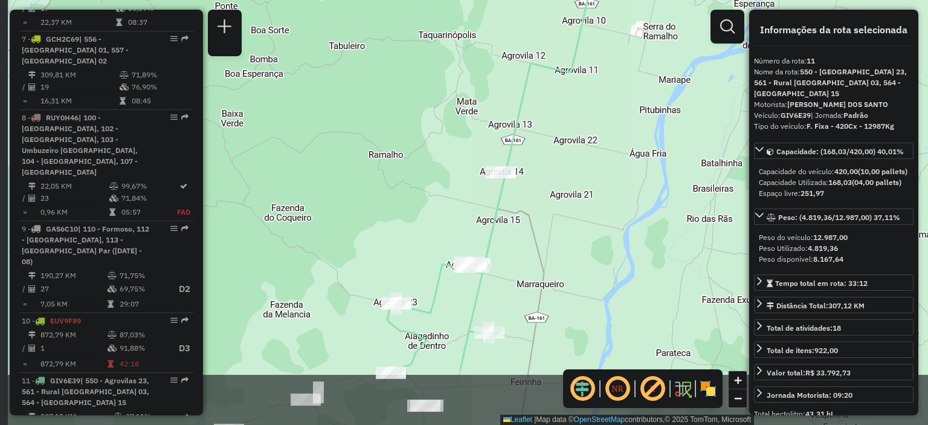
drag, startPoint x: 481, startPoint y: 335, endPoint x: 543, endPoint y: 239, distance: 114.5
click at [543, 238] on div "Janela de atendimento Grade de atendimento Capacidade Transportadoras Veículos …" at bounding box center [464, 212] width 928 height 425
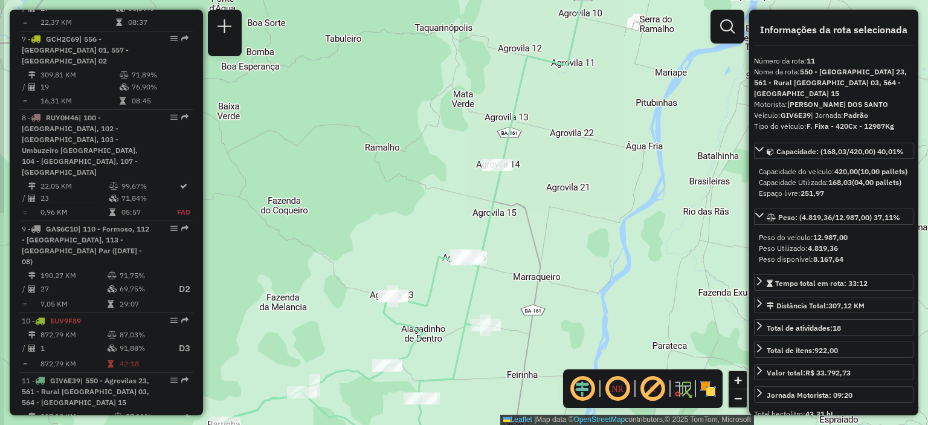
drag, startPoint x: 543, startPoint y: 239, endPoint x: 537, endPoint y: 213, distance: 26.7
click at [535, 224] on div "Janela de atendimento Grade de atendimento Capacidade Transportadoras Veículos …" at bounding box center [464, 212] width 928 height 425
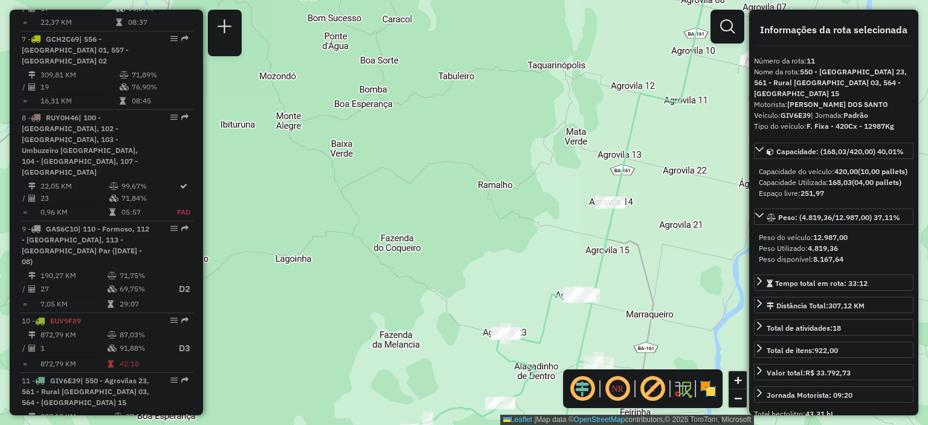
drag, startPoint x: 515, startPoint y: 333, endPoint x: 658, endPoint y: 396, distance: 156.4
click at [658, 396] on hb-router-mapa "Informações da Sessão 1293844 - 14/10/2025 Criação: 13/10/2025 17:31 Desbloquea…" at bounding box center [464, 212] width 928 height 425
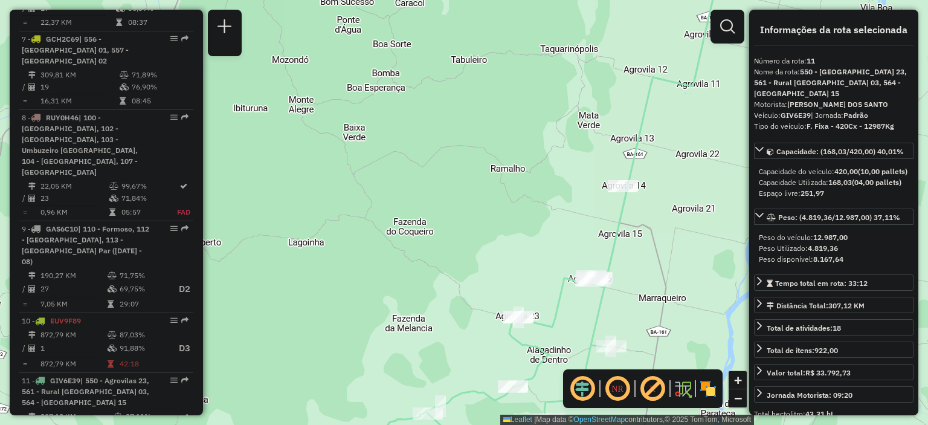
drag, startPoint x: 633, startPoint y: 337, endPoint x: 619, endPoint y: 297, distance: 42.8
click at [619, 297] on div "Janela de atendimento Grade de atendimento Capacidade Transportadoras Veículos …" at bounding box center [464, 212] width 928 height 425
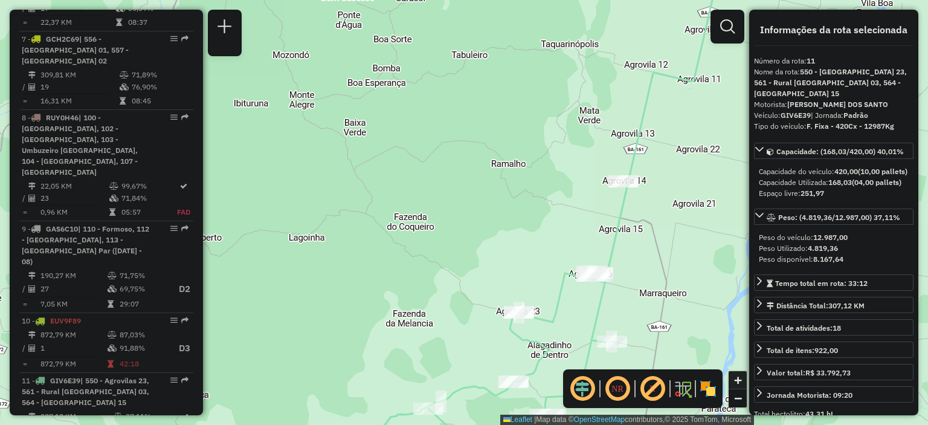
click at [745, 379] on link "+" at bounding box center [738, 380] width 18 height 18
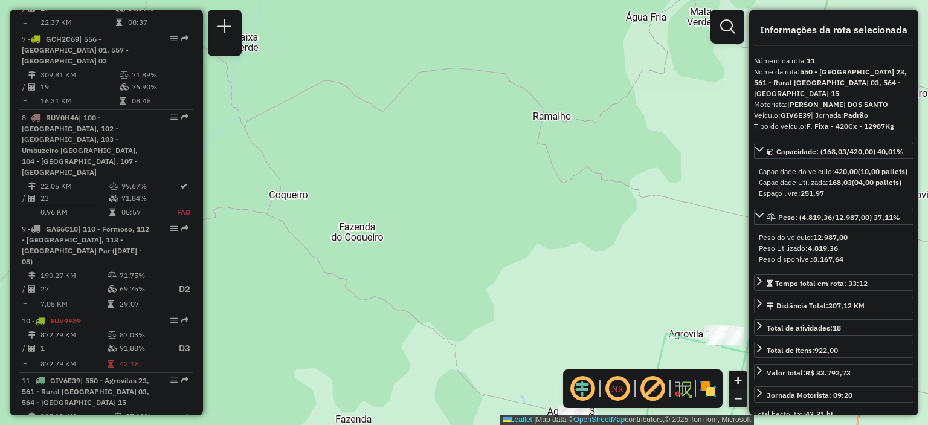
click at [740, 395] on span "−" at bounding box center [738, 397] width 8 height 15
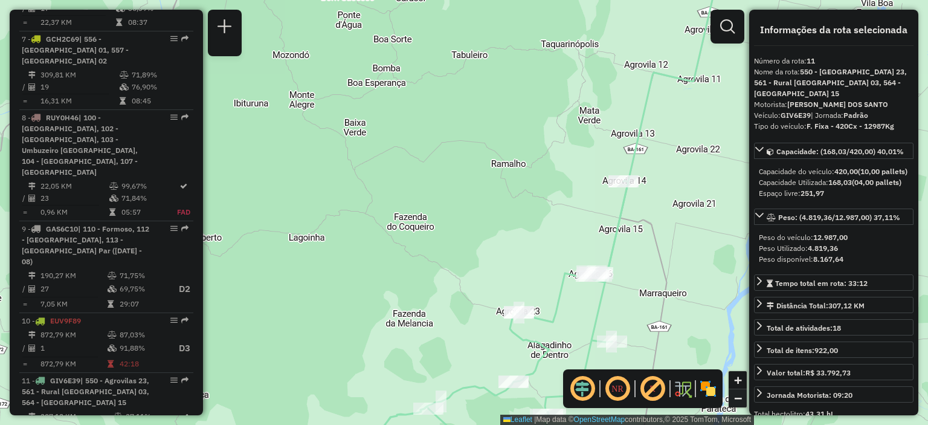
click at [740, 395] on span "−" at bounding box center [738, 397] width 8 height 15
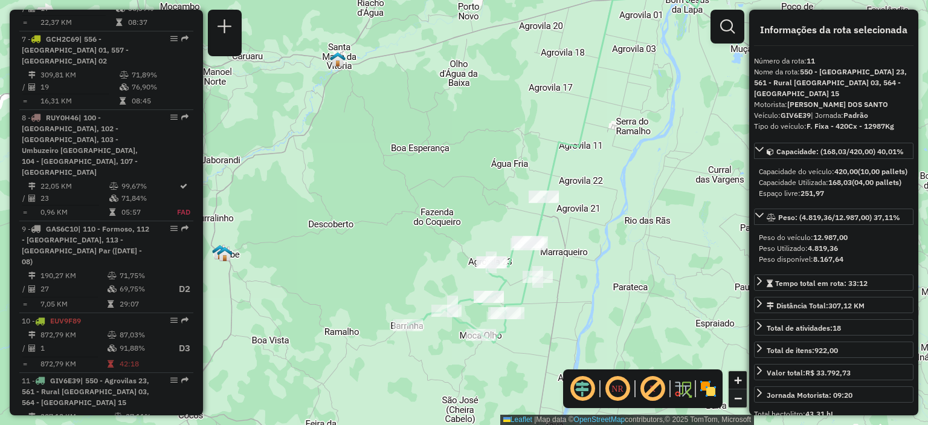
click at [740, 395] on span "−" at bounding box center [738, 397] width 8 height 15
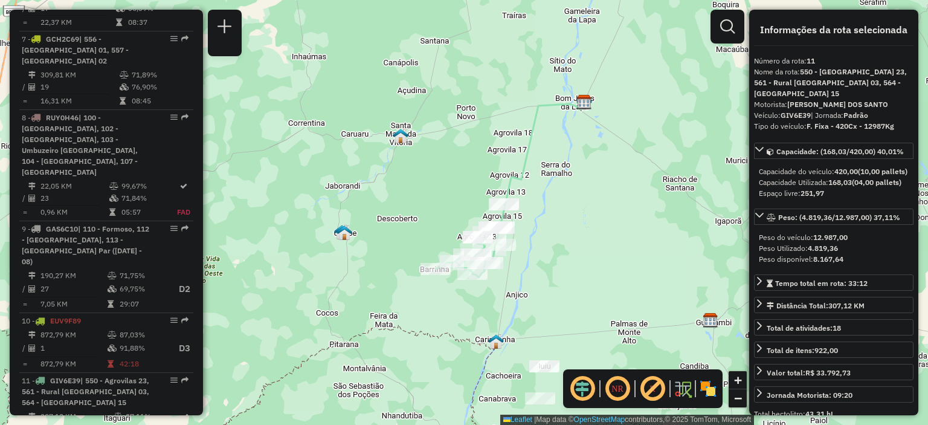
click at [204, 386] on div "Janela de atendimento Grade de atendimento Capacidade Transportadoras Veículos …" at bounding box center [464, 212] width 928 height 425
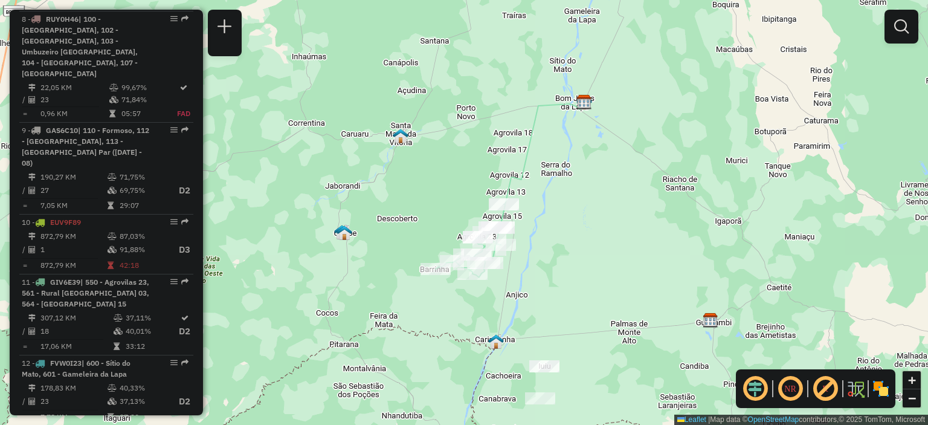
scroll to position [996, 0]
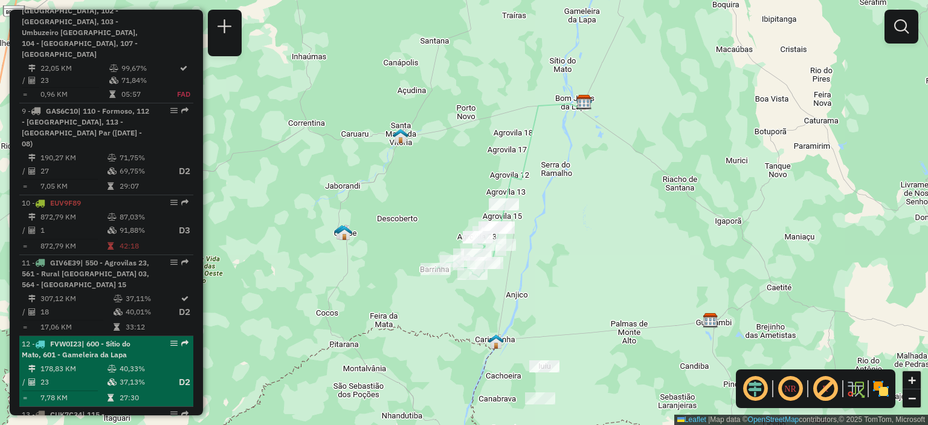
click at [108, 339] on span "| 600 - Sítio do Mato, 601 - Gameleira da Lapa" at bounding box center [76, 349] width 109 height 20
select select "**********"
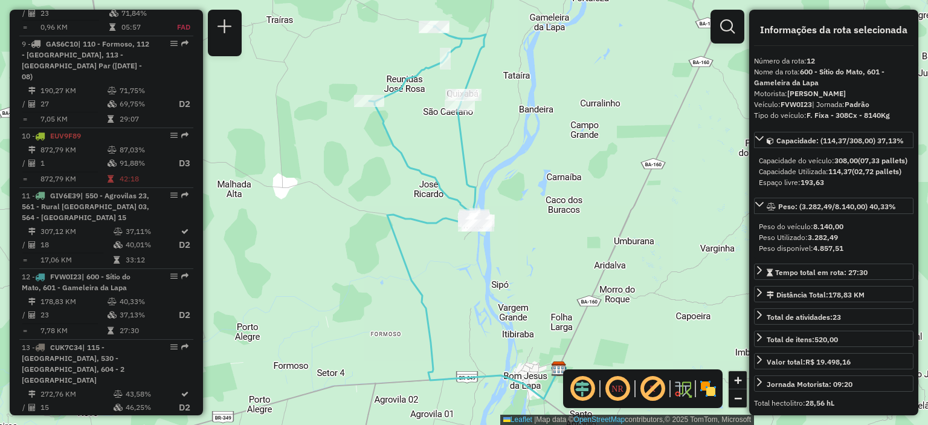
scroll to position [1069, 0]
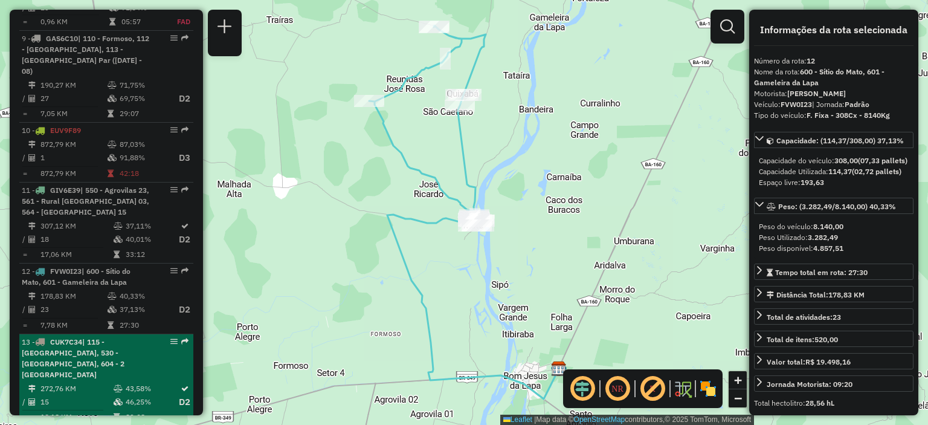
click at [108, 337] on div "13 - CUK7C34 | 115 - Paratinga, 530 - Ibotirama, 604 - 2 Aguas do Paulista" at bounding box center [86, 359] width 128 height 44
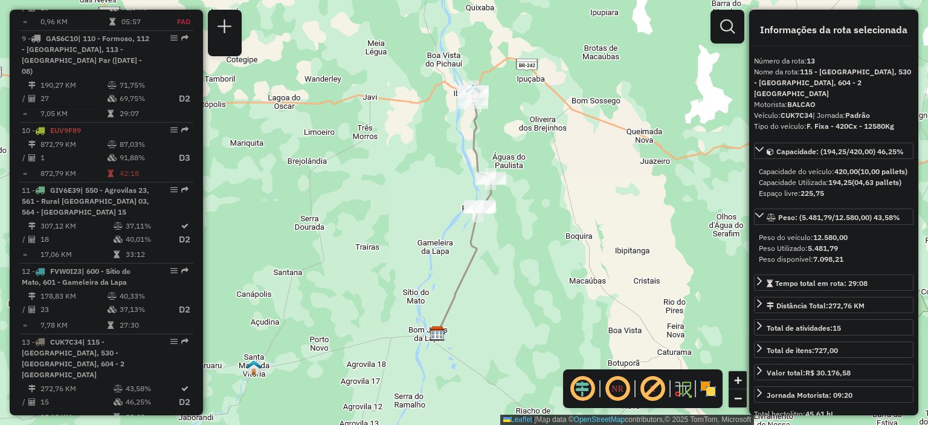
click at [435, 309] on div "Janela de atendimento Grade de atendimento Capacidade Transportadoras Veículos …" at bounding box center [464, 212] width 928 height 425
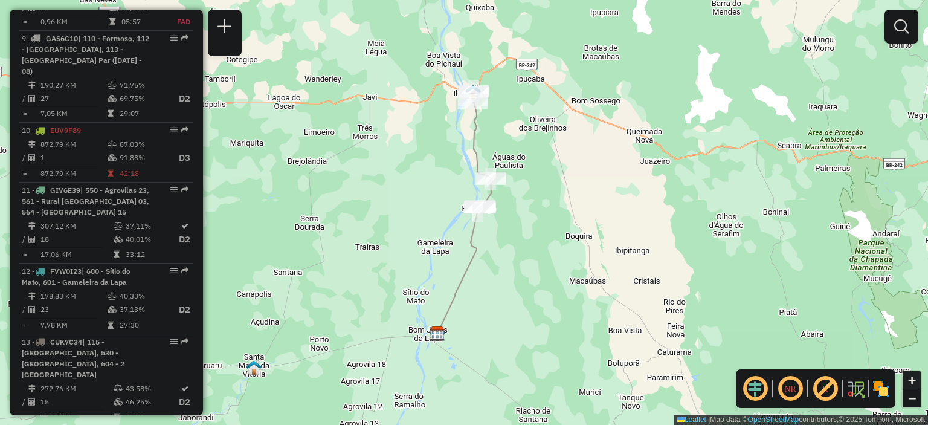
click at [918, 382] on link "+" at bounding box center [912, 380] width 18 height 18
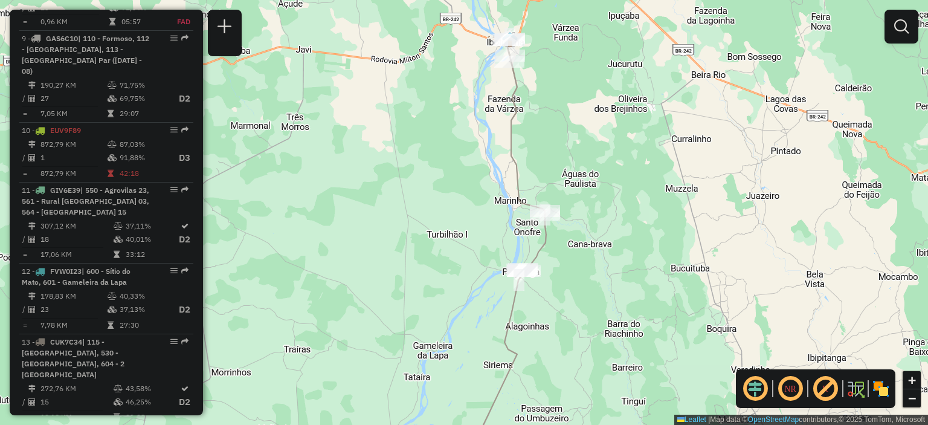
drag, startPoint x: 550, startPoint y: 60, endPoint x: 573, endPoint y: 137, distance: 80.1
click at [574, 135] on div "Janela de atendimento Grade de atendimento Capacidade Transportadoras Veículos …" at bounding box center [464, 212] width 928 height 425
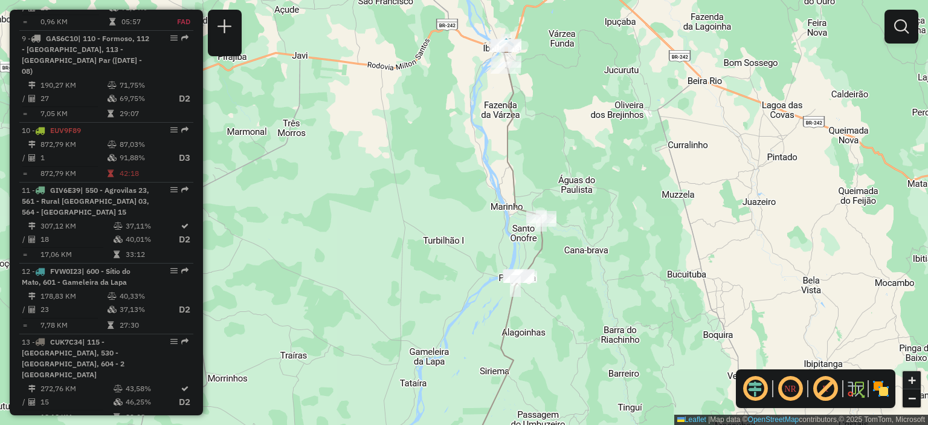
click at [917, 381] on link "+" at bounding box center [912, 380] width 18 height 18
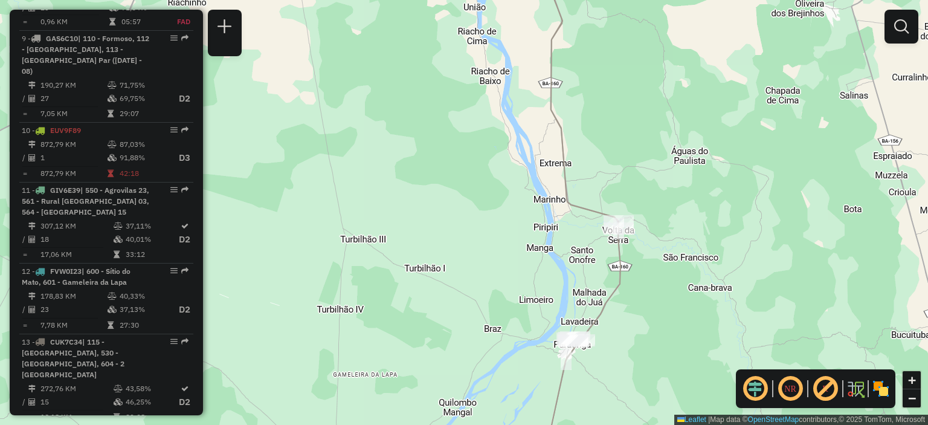
click at [628, 56] on div "Janela de atendimento Grade de atendimento Capacidade Transportadoras Veículos …" at bounding box center [464, 212] width 928 height 425
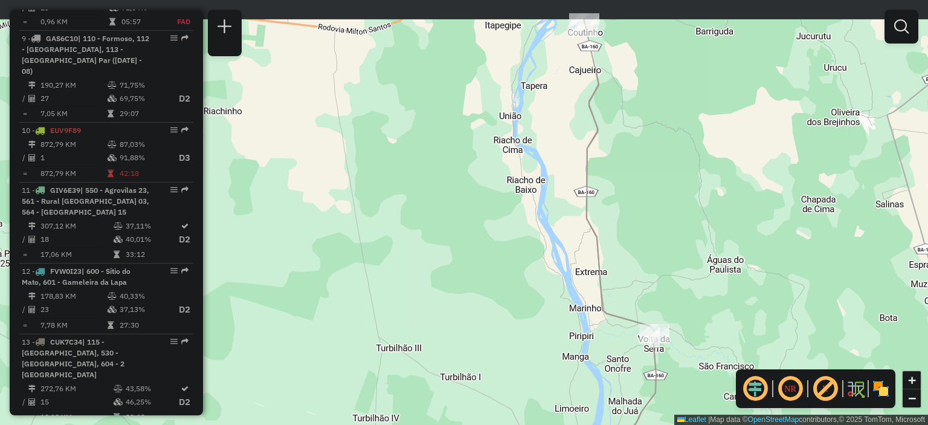
drag, startPoint x: 616, startPoint y: 16, endPoint x: 654, endPoint y: 129, distance: 119.0
click at [654, 129] on div "Janela de atendimento Grade de atendimento Capacidade Transportadoras Veículos …" at bounding box center [464, 212] width 928 height 425
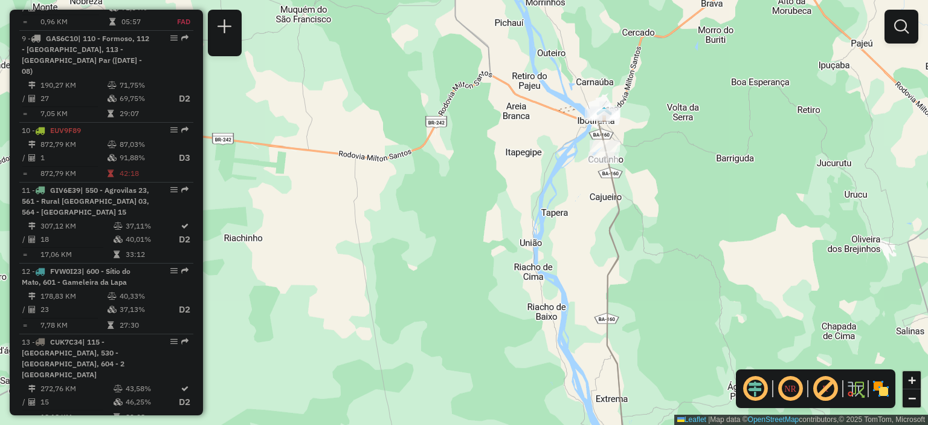
drag, startPoint x: 646, startPoint y: 65, endPoint x: 666, endPoint y: 188, distance: 124.2
click at [666, 188] on div "Janela de atendimento Grade de atendimento Capacidade Transportadoras Veículos …" at bounding box center [464, 212] width 928 height 425
